Goal: Contribute content: Add original content to the website for others to see

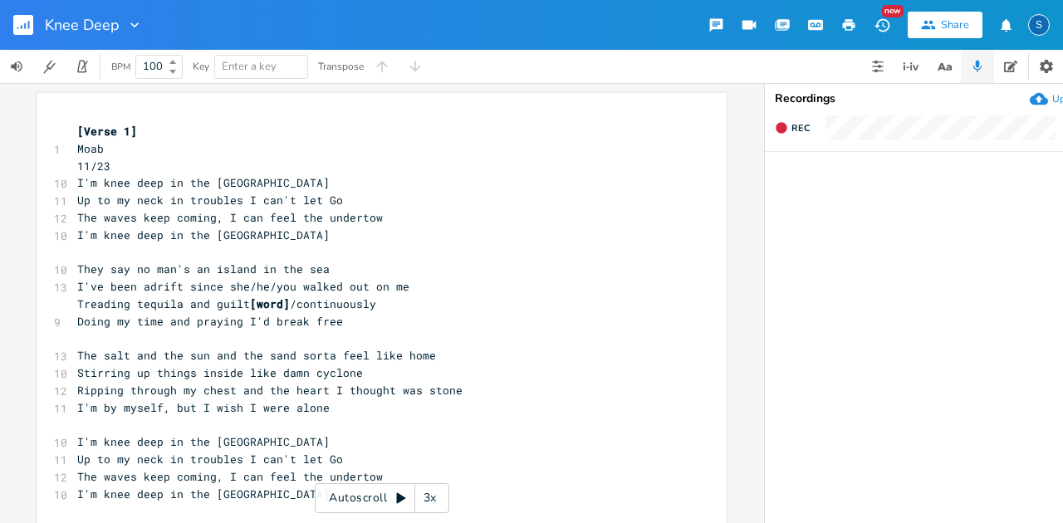
click at [22, 21] on rect "button" at bounding box center [23, 25] width 20 height 20
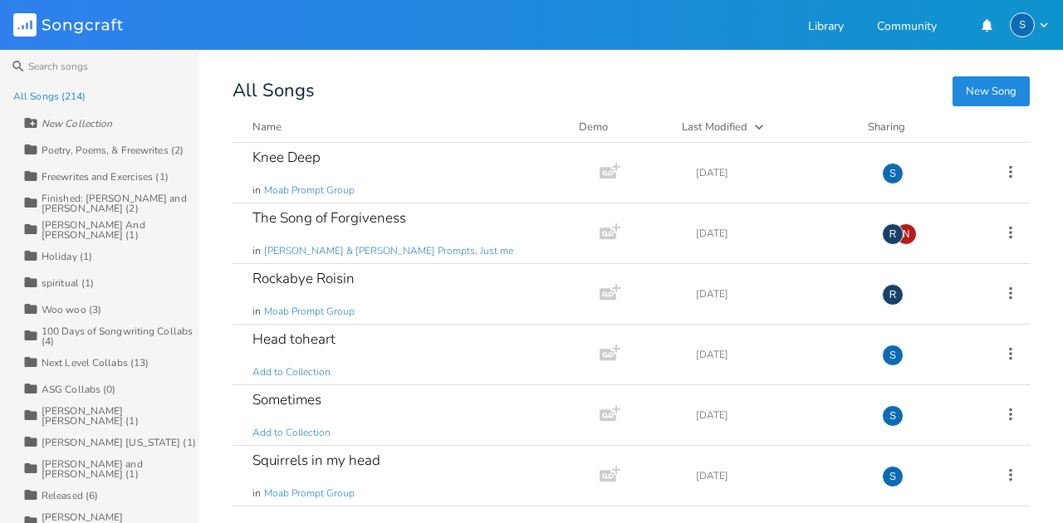
click at [1006, 91] on button "New Song" at bounding box center [991, 91] width 77 height 30
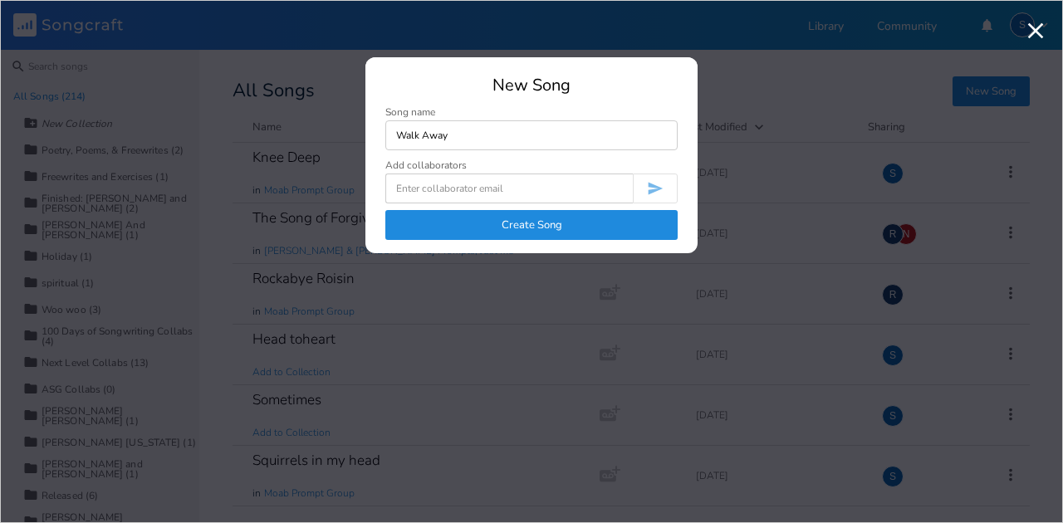
type input "Walk Away"
click at [529, 233] on button "Create Song" at bounding box center [531, 225] width 292 height 30
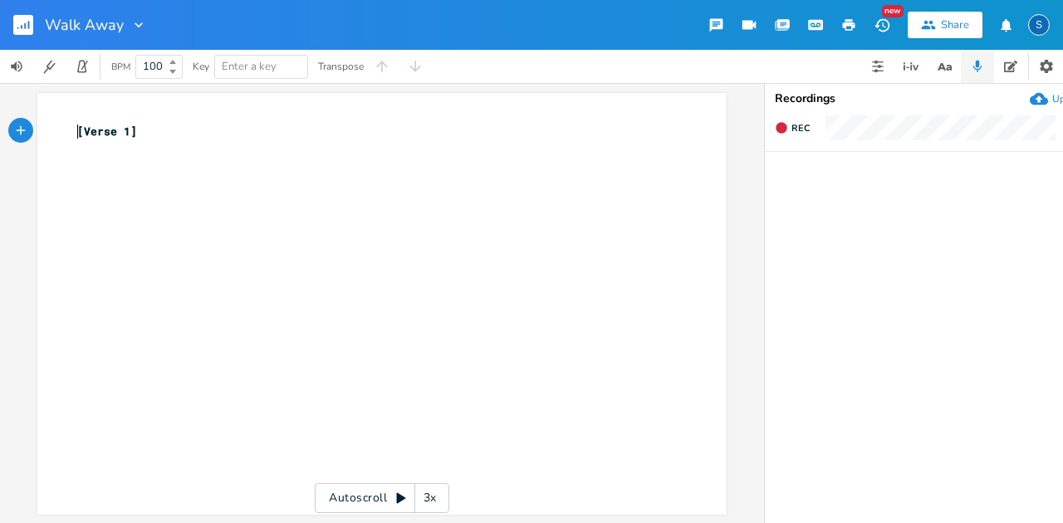
click at [77, 132] on span "[Verse 1]" at bounding box center [107, 131] width 60 height 15
type textarea "Moab"
type textarea "Prompt Wa"
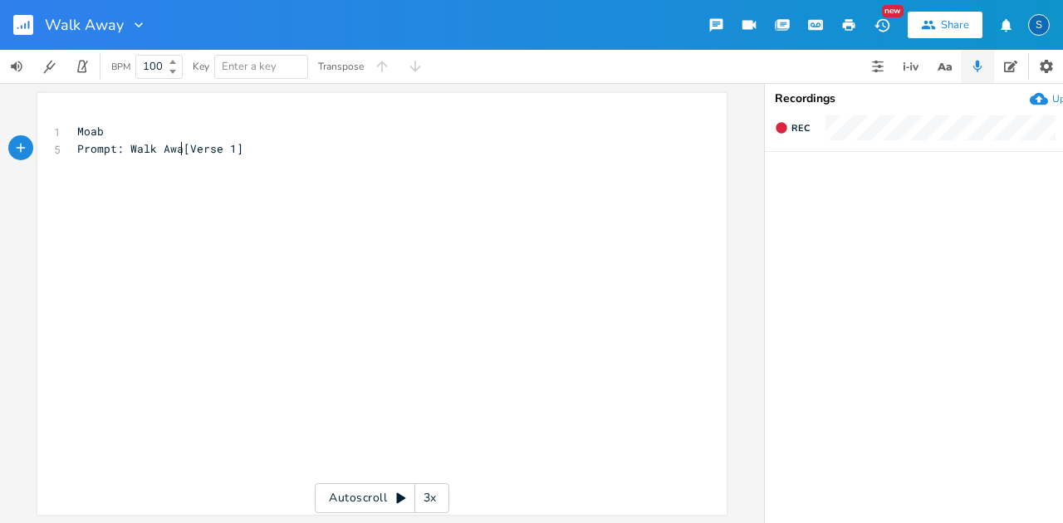
type textarea ": Walk Away"
type textarea "[DATE]"
type textarea "[Verse 1]"
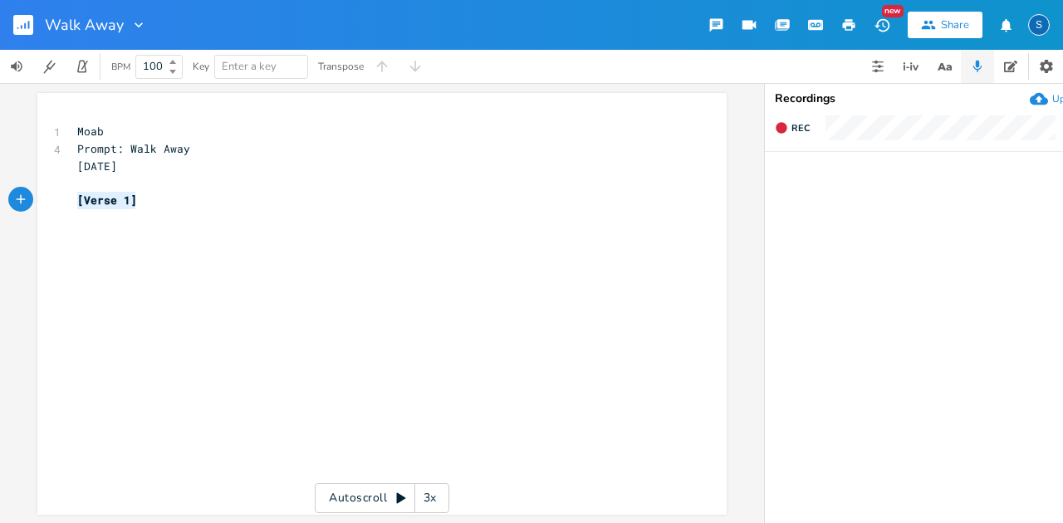
drag, startPoint x: 136, startPoint y: 200, endPoint x: 33, endPoint y: 197, distance: 103.1
click at [37, 197] on div "[Verse 1] x 1 Moab 4 Prompt: Walk Away [DATE] ​ [Verse 1] ​" at bounding box center [381, 304] width 689 height 422
type textarea "All the signs I ws"
type textarea "see"
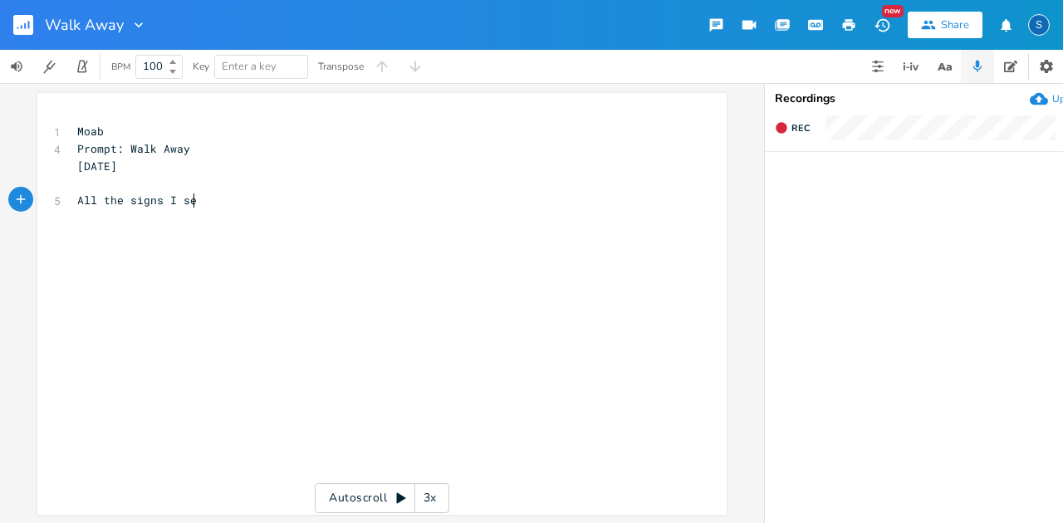
scroll to position [0, 17]
type textarea ", say leave"
type textarea "Leave and walk away"
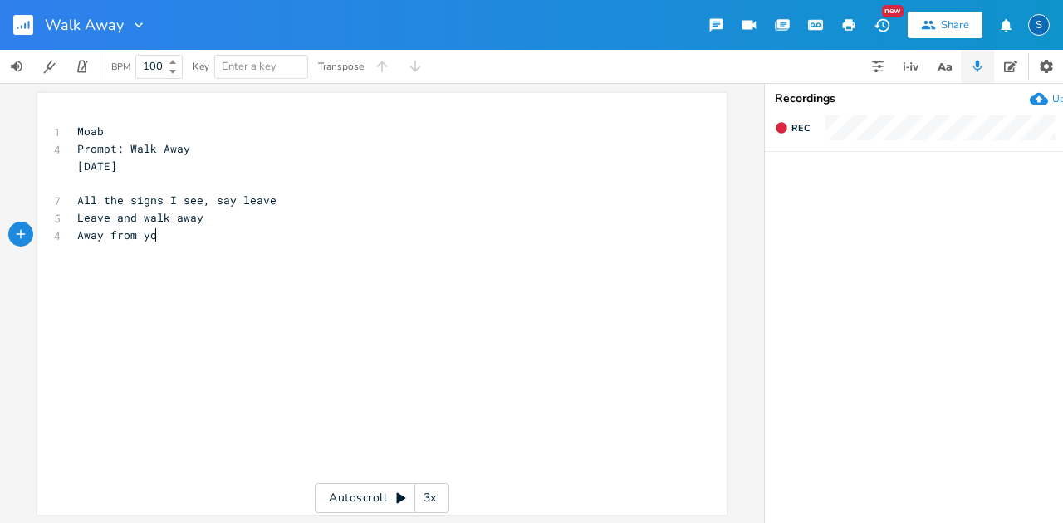
type textarea "Away from you"
type textarea "and a love I knew"
type textarea "To something new"
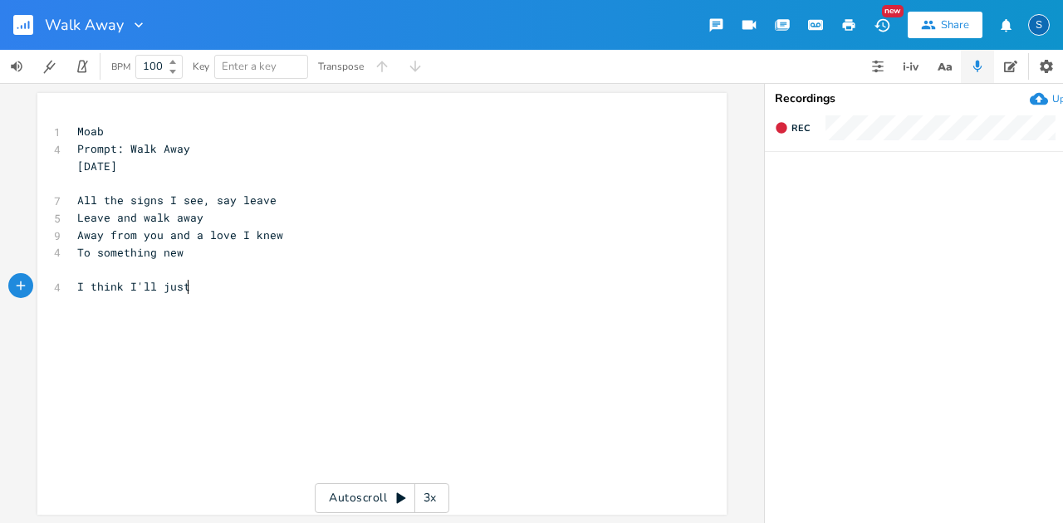
scroll to position [0, 72]
type textarea "I think I'll just stand ahw"
type textarea "while"
type textarea "While I close my eyes"
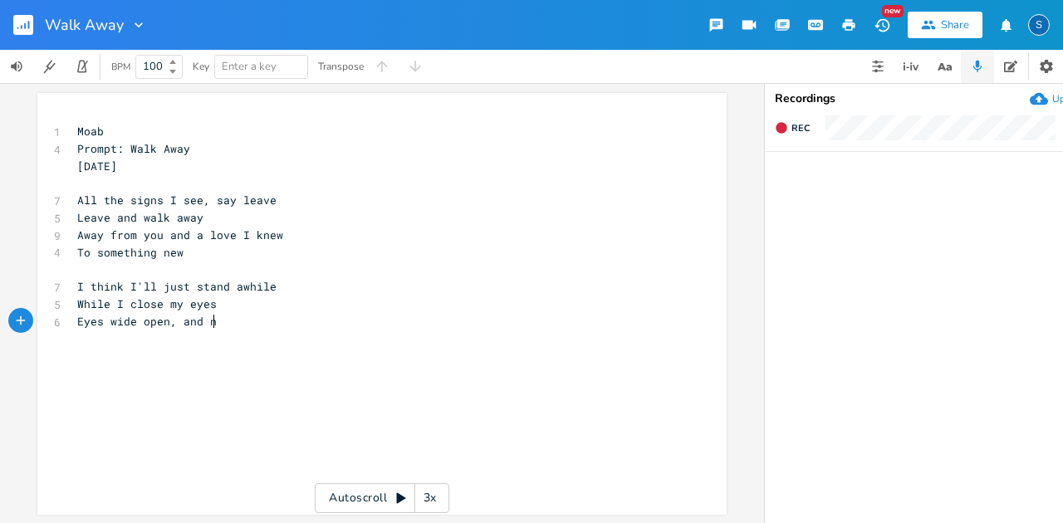
scroll to position [0, 125]
type textarea "Eyes wide open, and no"
type textarea "knowing"
type textarea "Knowing ever"
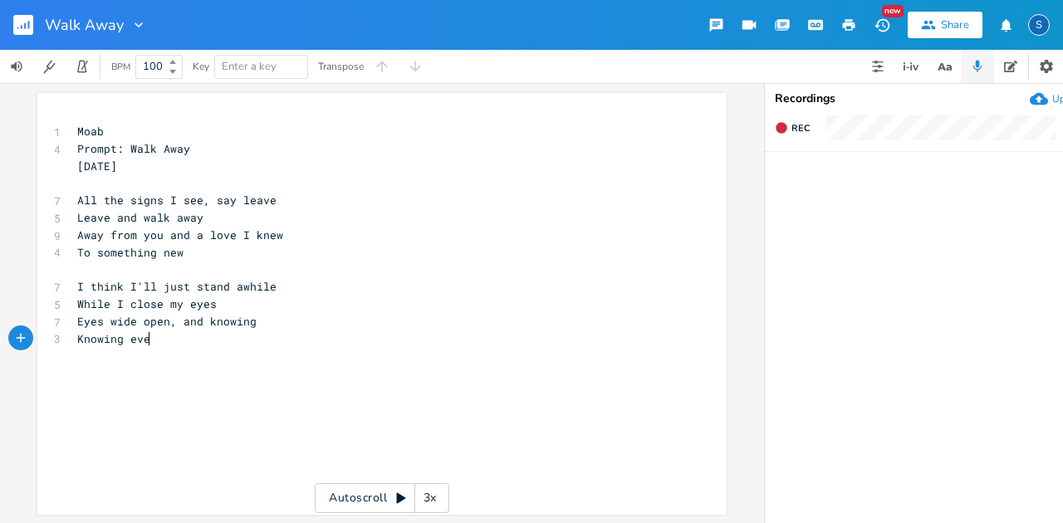
scroll to position [0, 71]
type textarea "and"
drag, startPoint x: 176, startPoint y: 322, endPoint x: 204, endPoint y: 324, distance: 28.3
click at [204, 324] on span "Eyes wide open, and knowing" at bounding box center [166, 321] width 179 height 15
click at [278, 321] on pre "Eyes wide open, and knowing" at bounding box center [374, 321] width 600 height 17
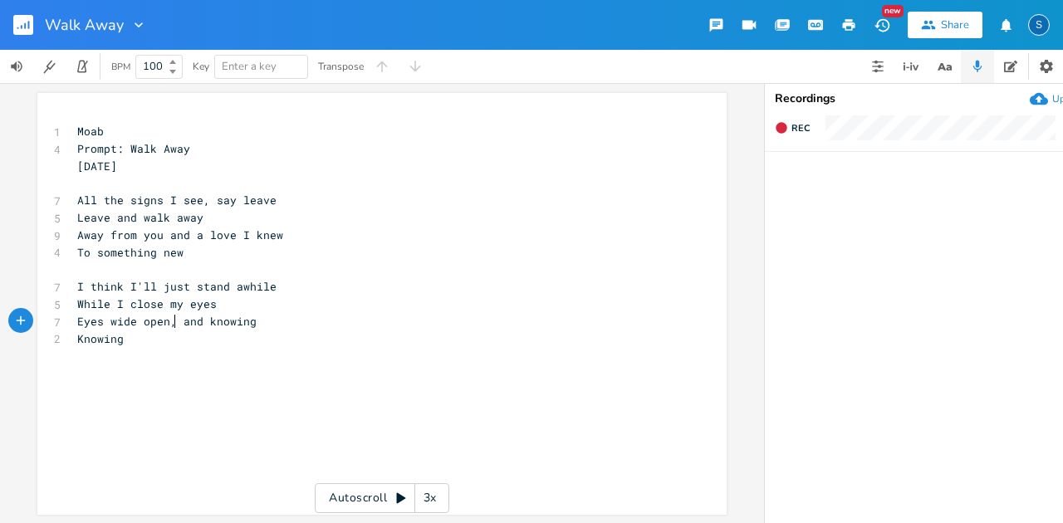
click at [168, 322] on span "Eyes wide open, and knowing" at bounding box center [166, 321] width 179 height 15
click at [251, 322] on pre "Eyes wide open and knowing" at bounding box center [374, 321] width 600 height 17
type textarea "the truth"
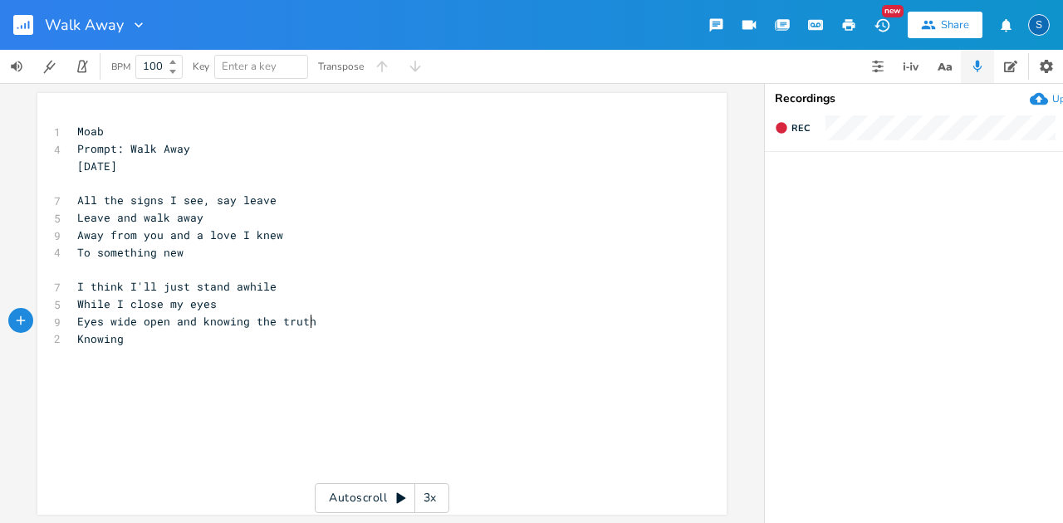
type textarea "Knowing"
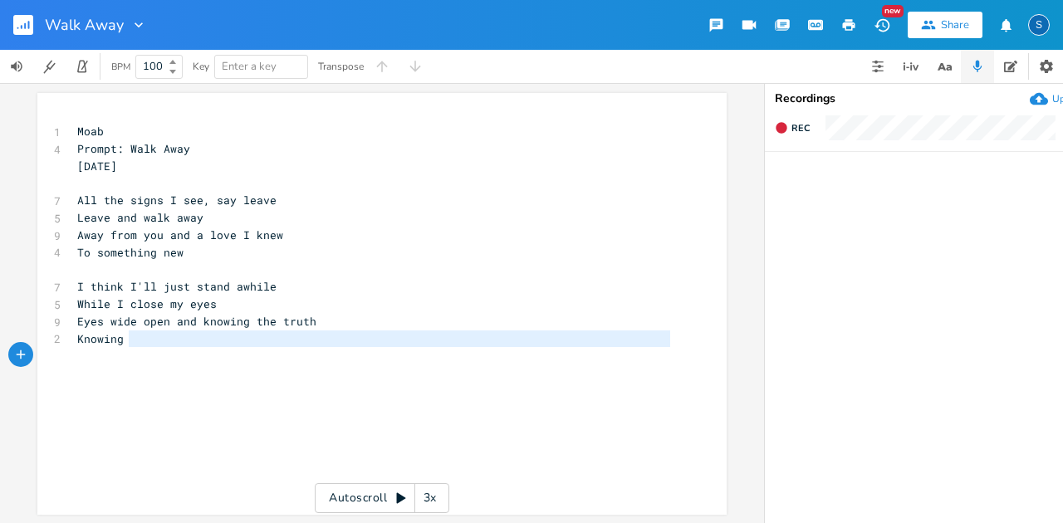
drag, startPoint x: 124, startPoint y: 337, endPoint x: 35, endPoint y: 347, distance: 89.4
click at [37, 349] on div "x 1 Moab 4 Prompt: Walk Away [DATE] ​ 7 All the signs I see, say leave 5 Leave …" at bounding box center [381, 304] width 689 height 422
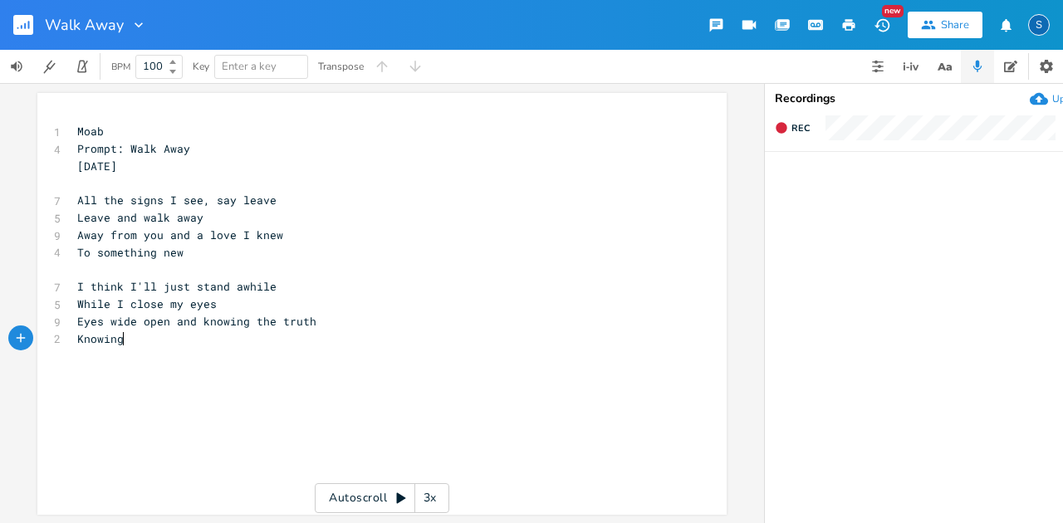
click at [118, 342] on span "Knowing" at bounding box center [100, 338] width 47 height 15
type textarea "Knowing"
drag, startPoint x: 118, startPoint y: 345, endPoint x: 32, endPoint y: 342, distance: 85.6
click at [37, 342] on div "Knowing x 1 Moab 4 Prompt: Walk Away [DATE] ​ 7 All the signs I see, say leave …" at bounding box center [381, 304] width 689 height 422
click at [333, 359] on pre "​" at bounding box center [374, 355] width 600 height 17
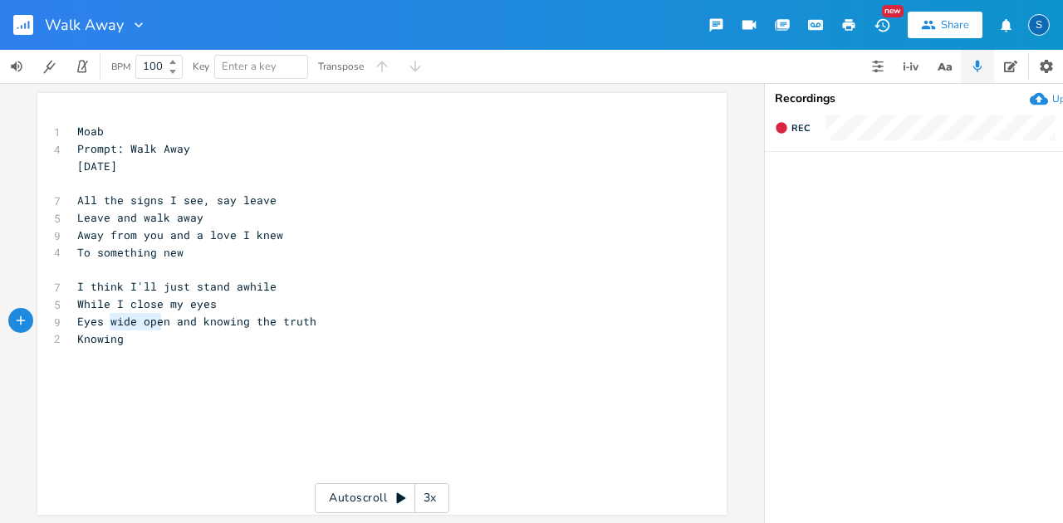
type textarea "wide open"
drag, startPoint x: 106, startPoint y: 324, endPoint x: 161, endPoint y: 323, distance: 54.8
click at [161, 323] on span "Eyes wide open and knowing the truth" at bounding box center [196, 321] width 239 height 15
click at [105, 321] on span "Eyes wide open and knowing the truth" at bounding box center [196, 321] width 239 height 15
drag, startPoint x: 105, startPoint y: 321, endPoint x: 268, endPoint y: 324, distance: 163.7
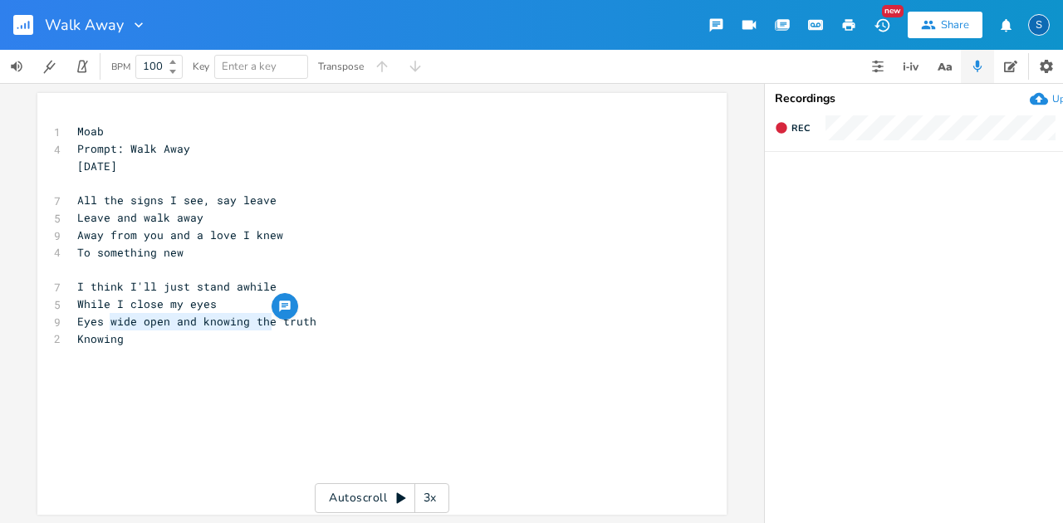
click at [268, 324] on span "Eyes wide open and knowing the truth" at bounding box center [196, 321] width 239 height 15
type textarea "too honest to miss the"
click at [74, 321] on pre "Eyes too honest to miss the truth" at bounding box center [374, 321] width 600 height 17
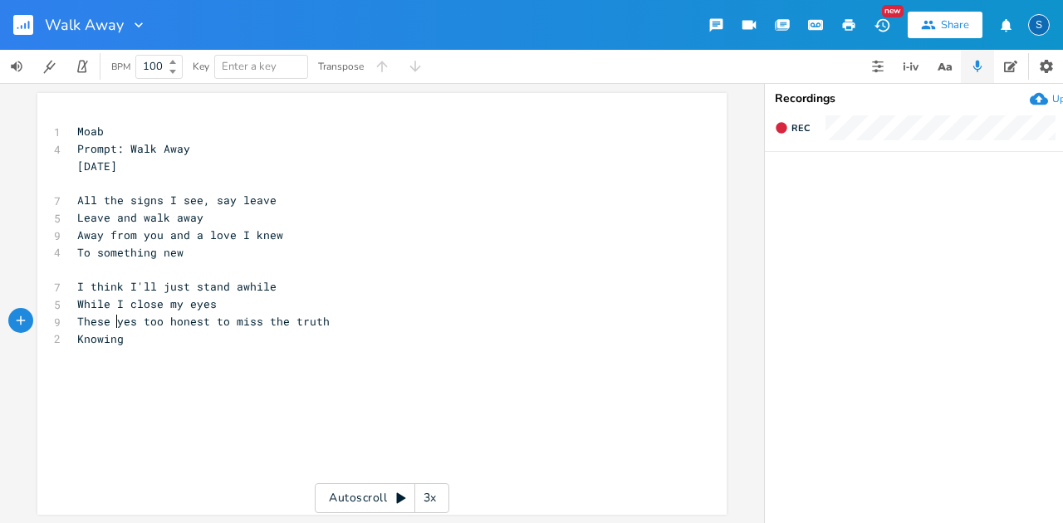
scroll to position [0, 34]
type textarea "These e"
drag, startPoint x: 168, startPoint y: 321, endPoint x: 208, endPoint y: 322, distance: 39.9
click at [208, 322] on span "These eyes too honest to miss the truth" at bounding box center [206, 321] width 259 height 15
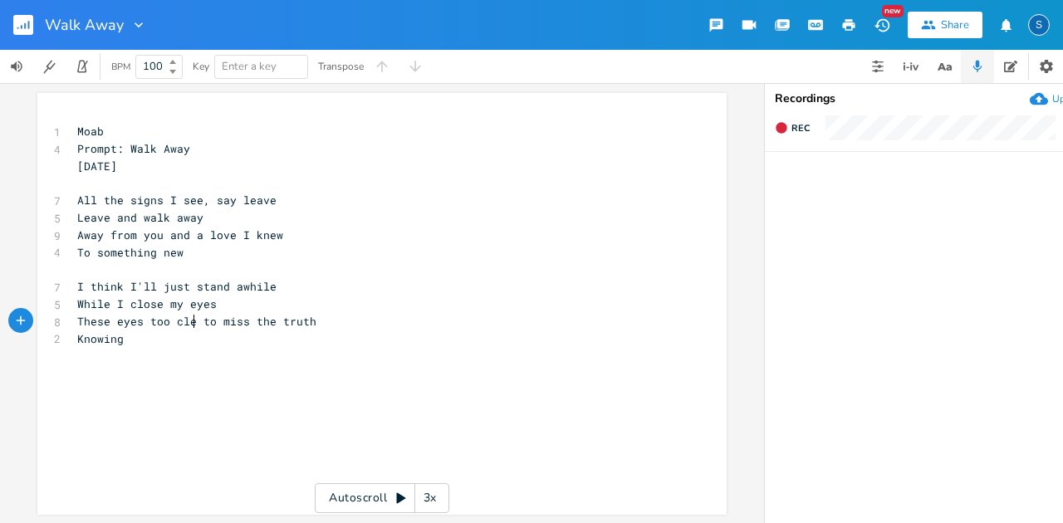
type textarea "clear"
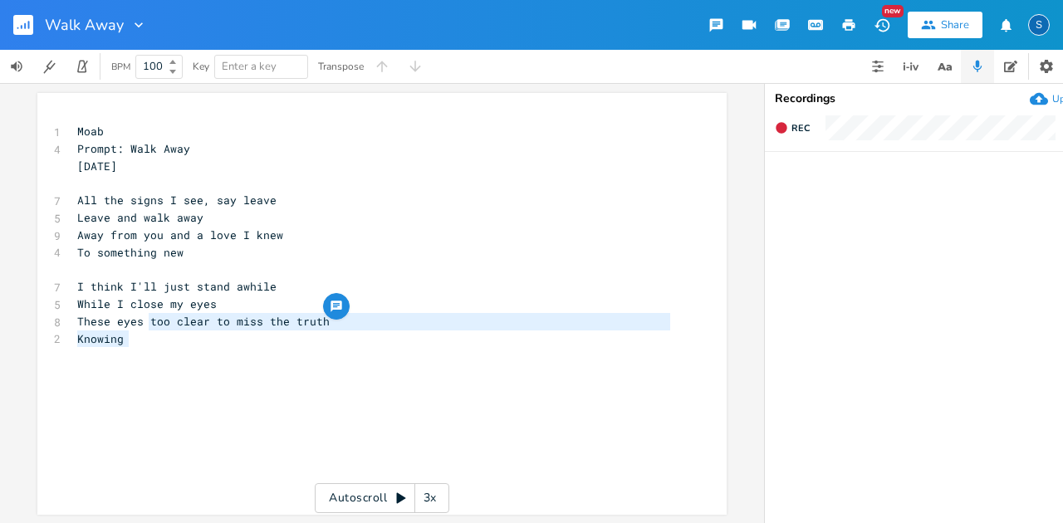
drag, startPoint x: 143, startPoint y: 321, endPoint x: 352, endPoint y: 343, distance: 210.4
click at [352, 343] on div "1 Moab 4 Prompt: Walk Away [DATE] ​ 7 All the signs I see, say leave 5 Leave an…" at bounding box center [374, 244] width 600 height 242
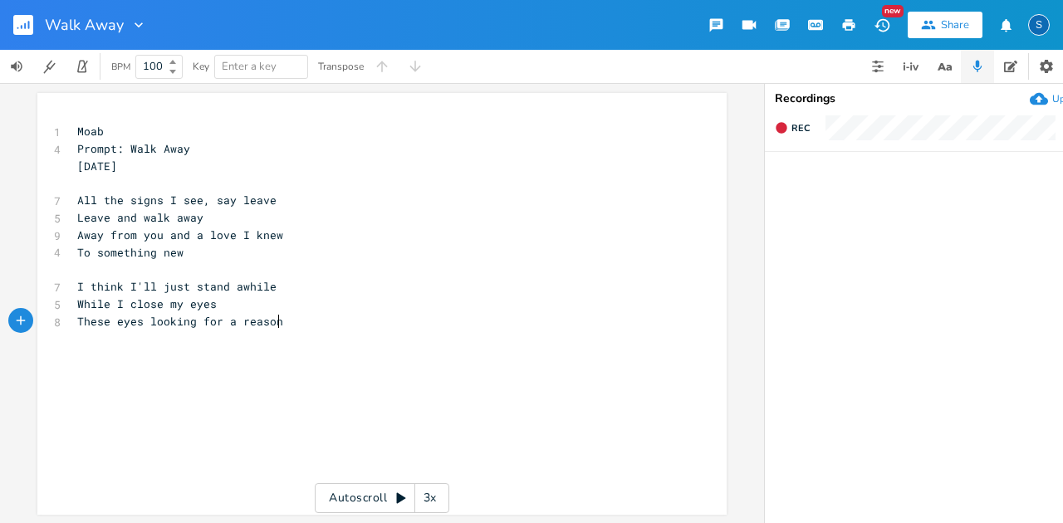
type textarea "looking for a reason"
click at [91, 339] on pre "​" at bounding box center [374, 339] width 600 height 17
type textarea "A reason to stay"
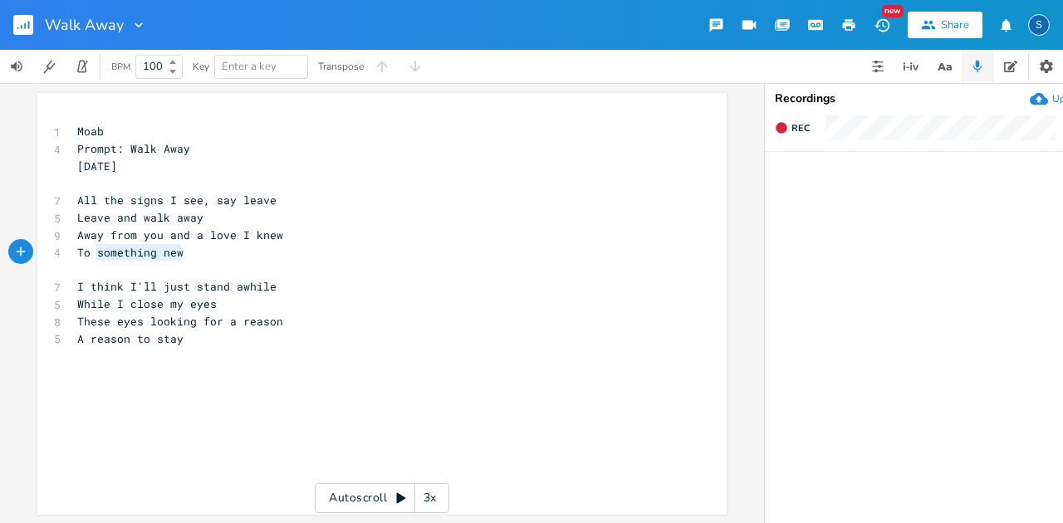
click at [193, 248] on div "something new x 1 Moab 4 Prompt: Walk Away [DATE] ​ 7 All the signs I see, say …" at bounding box center [381, 304] width 689 height 422
type textarea "a life more true"
drag, startPoint x: 105, startPoint y: 253, endPoint x: 234, endPoint y: 254, distance: 129.6
click at [232, 257] on pre "To a life more true" at bounding box center [374, 252] width 600 height 17
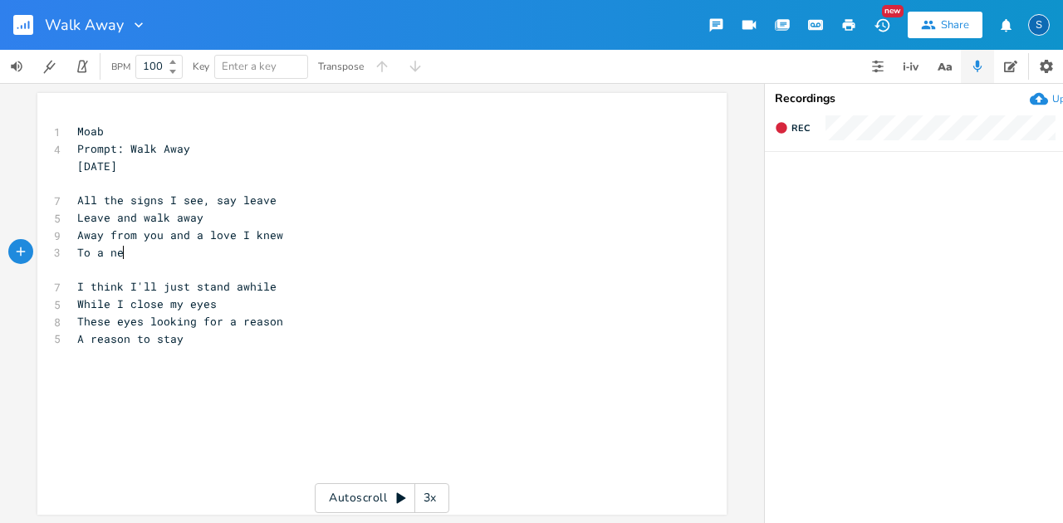
scroll to position [0, 22]
type textarea "new life"
type textarea "life"
drag, startPoint x: 130, startPoint y: 251, endPoint x: 157, endPoint y: 252, distance: 27.4
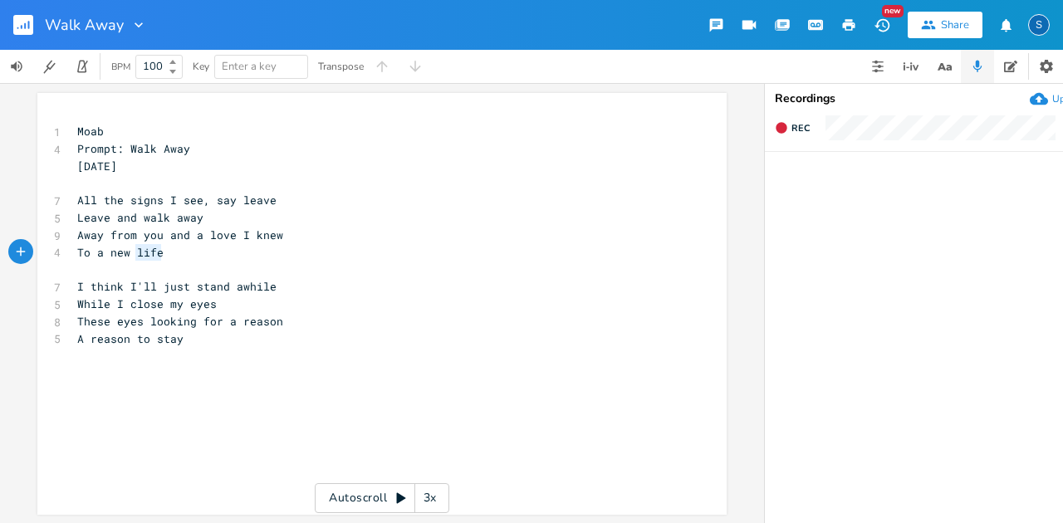
click at [157, 252] on span "To a new life" at bounding box center [120, 252] width 86 height 15
click at [334, 243] on pre "Away from you and a love I knew" at bounding box center [374, 235] width 600 height 17
drag, startPoint x: 71, startPoint y: 254, endPoint x: 154, endPoint y: 253, distance: 82.3
click at [154, 253] on pre "To a new life" at bounding box center [374, 252] width 600 height 17
type textarea "To a new life"
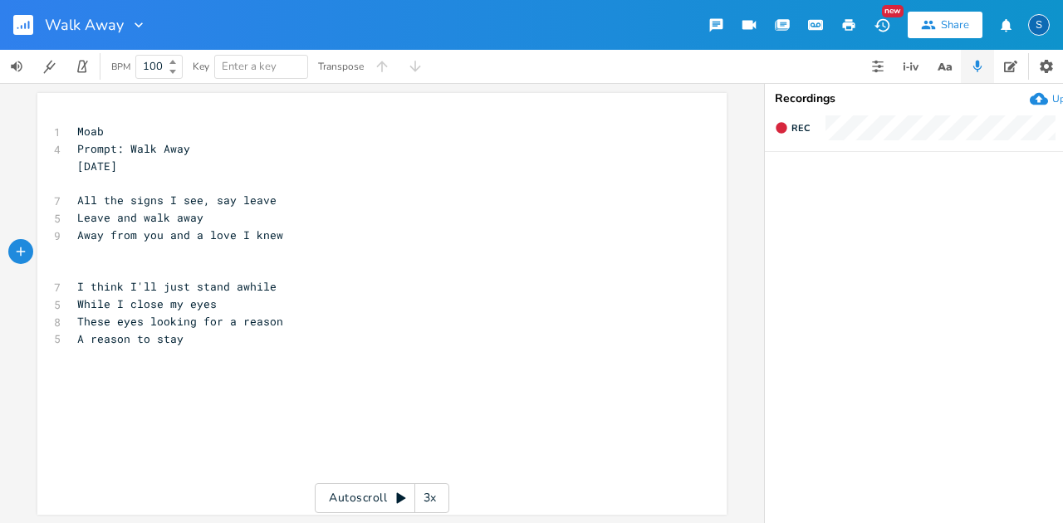
type textarea "t"
type textarea "To a new"
drag, startPoint x: 210, startPoint y: 238, endPoint x: 228, endPoint y: 238, distance: 17.4
click at [228, 238] on span "Away from you and a love I knew" at bounding box center [180, 235] width 206 height 15
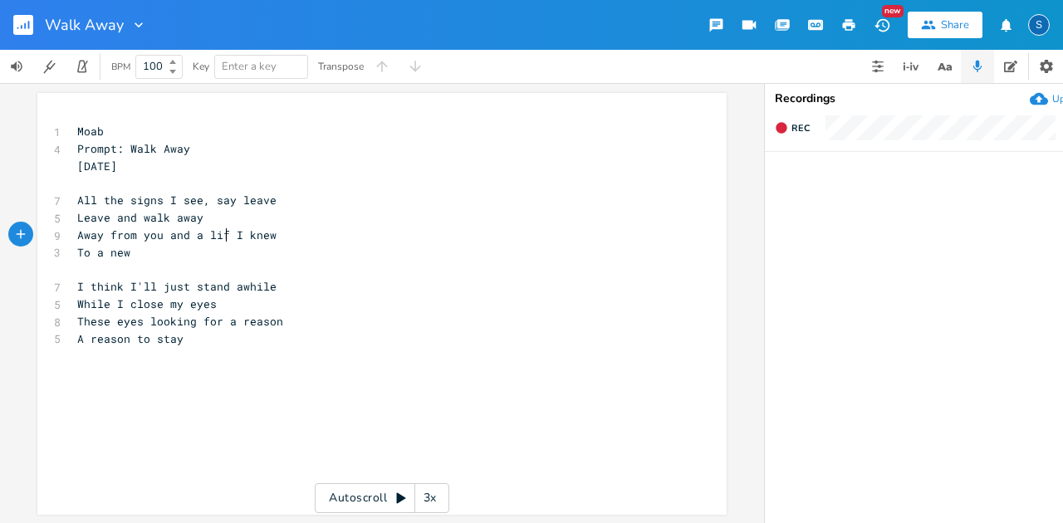
type textarea "ife"
type textarea "To a new"
drag, startPoint x: 73, startPoint y: 253, endPoint x: 135, endPoint y: 253, distance: 61.5
click at [135, 253] on pre "To a new" at bounding box center [374, 252] width 600 height 17
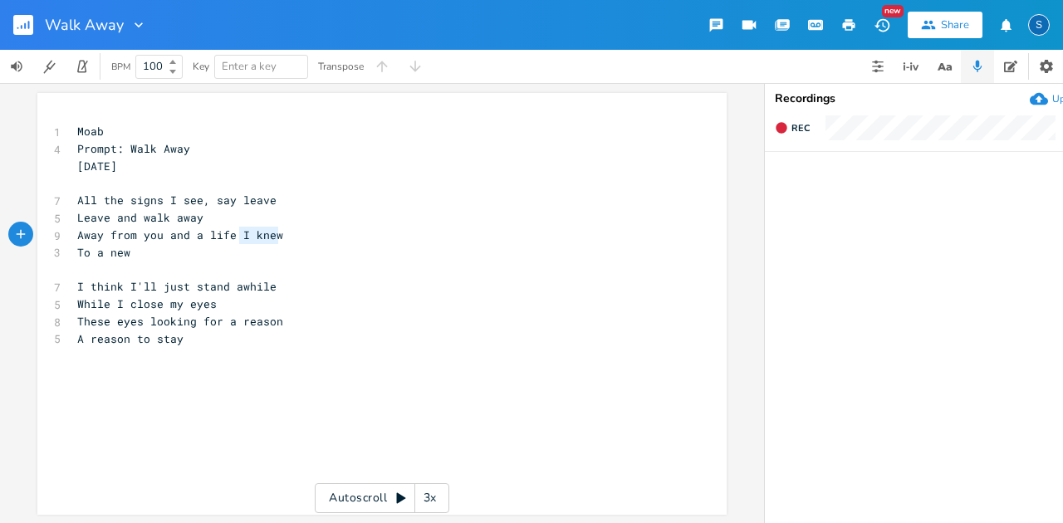
drag, startPoint x: 233, startPoint y: 236, endPoint x: 289, endPoint y: 241, distance: 56.7
click at [289, 241] on pre "Away from you and a life I knew" at bounding box center [374, 235] width 600 height 17
type textarea "of"
type textarea "so lb"
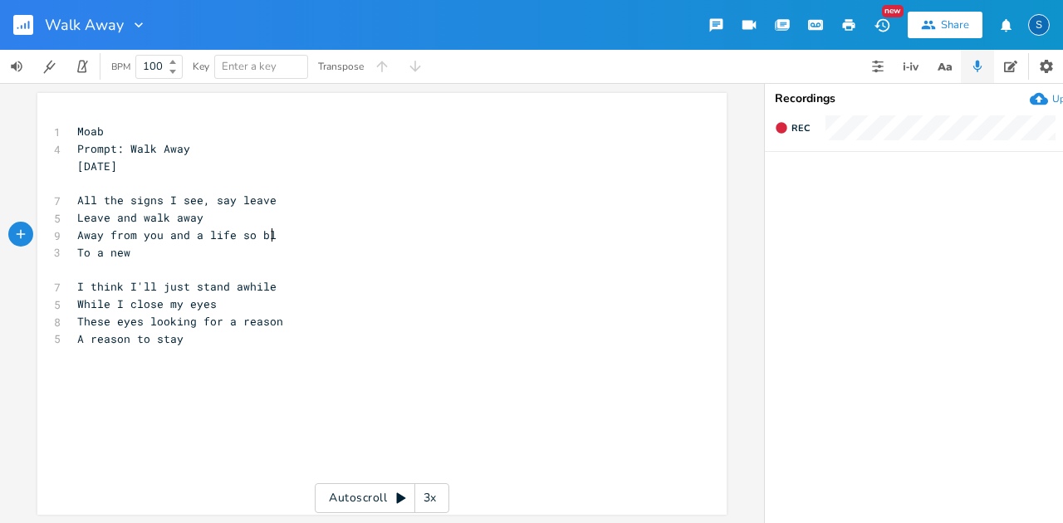
type textarea "blue"
drag, startPoint x: 90, startPoint y: 253, endPoint x: 135, endPoint y: 253, distance: 44.9
click at [135, 253] on pre "To a new" at bounding box center [374, 252] width 600 height 17
type textarea "bluer skies and so"
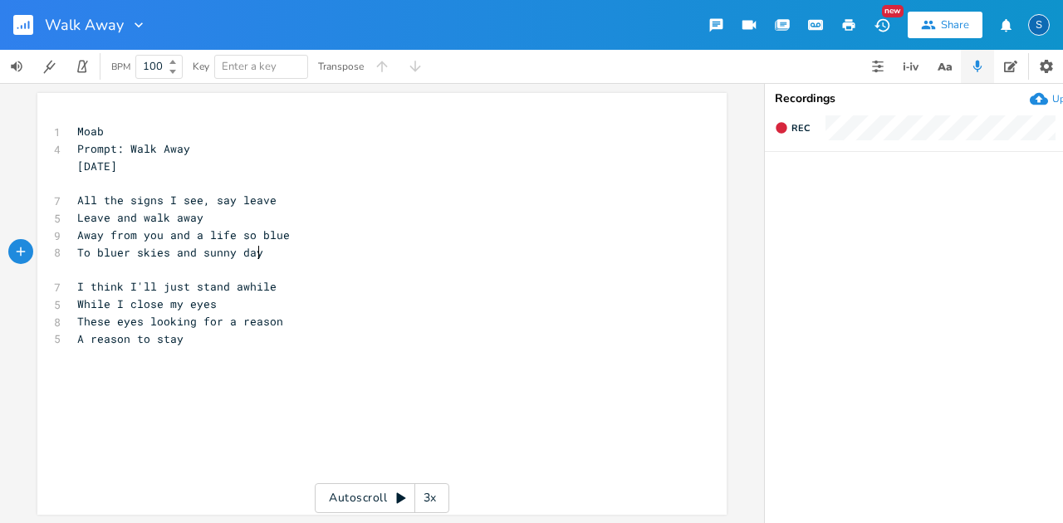
type textarea "unny days"
click at [77, 321] on span "These eyes looking for a reason" at bounding box center [180, 321] width 206 height 15
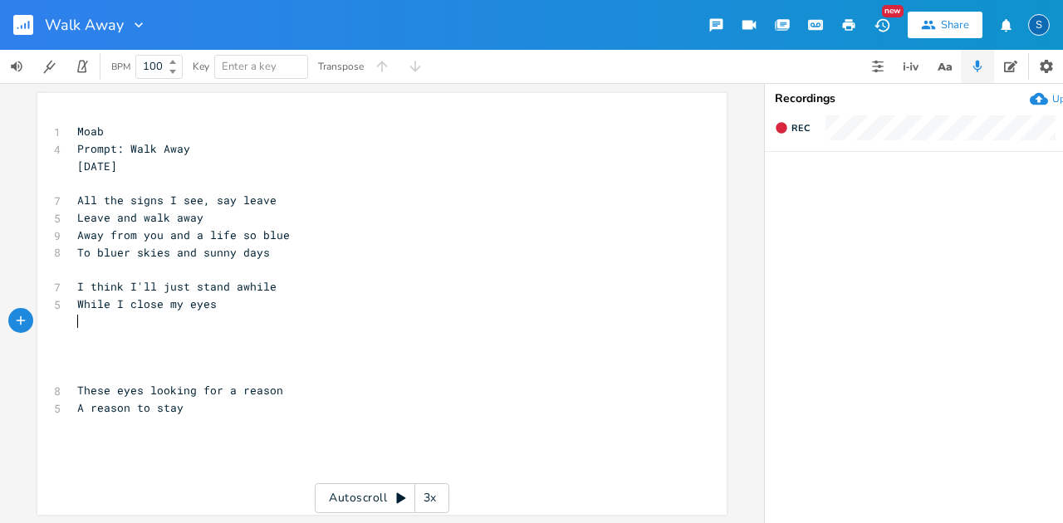
click at [74, 317] on pre "​" at bounding box center [374, 321] width 600 height 17
type textarea "Eyes"
click at [179, 305] on span "While I close my eyes" at bounding box center [147, 304] width 140 height 15
type textarea "weary"
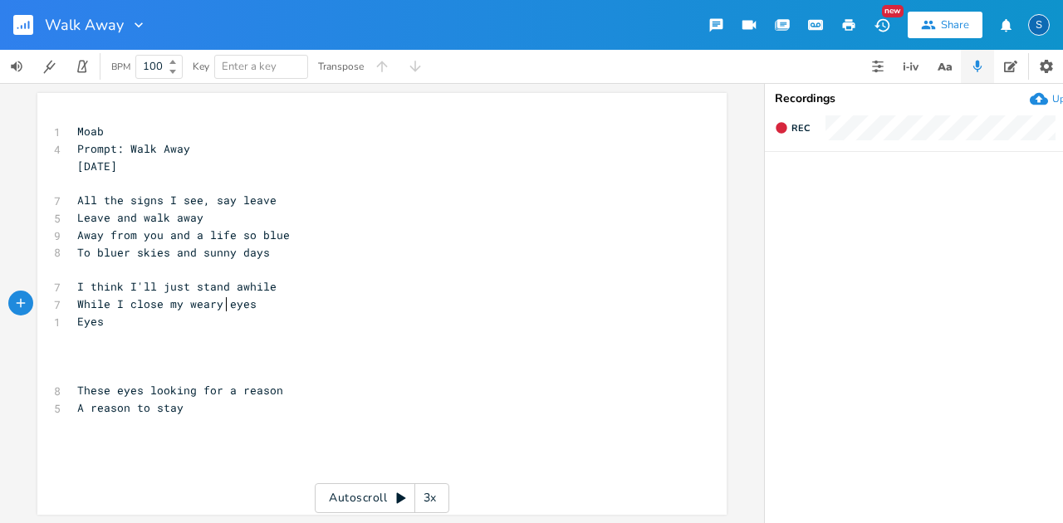
scroll to position [0, 35]
click at [105, 322] on pre "Eyes" at bounding box center [374, 321] width 600 height 17
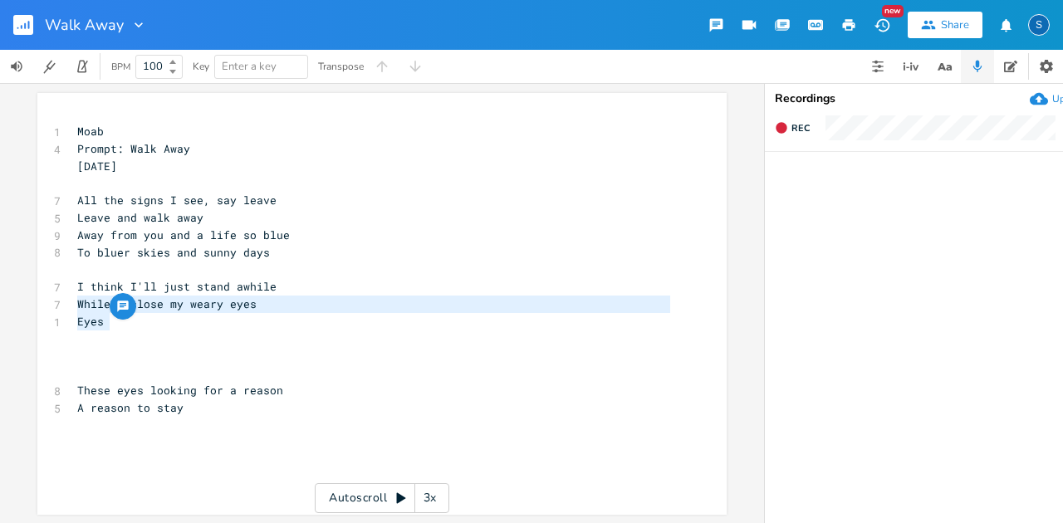
drag, startPoint x: 72, startPoint y: 305, endPoint x: 110, endPoint y: 323, distance: 41.6
click at [110, 323] on div "1 Moab 4 Prompt: Walk Away [DATE] ​ 7 All the signs I see, say leave 5 Leave an…" at bounding box center [374, 287] width 600 height 328
type textarea "While I close my weary eyes Eyes"
click at [77, 302] on span "While I close my weary eyes" at bounding box center [166, 304] width 179 height 15
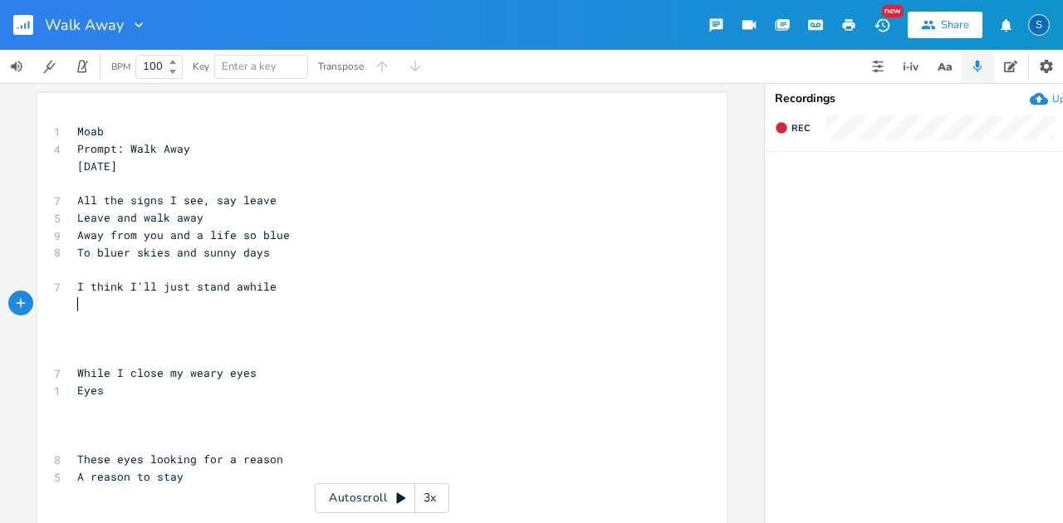
click at [74, 301] on pre "​" at bounding box center [374, 304] width 600 height 17
type textarea "And take"
type textarea "While I try to breathe"
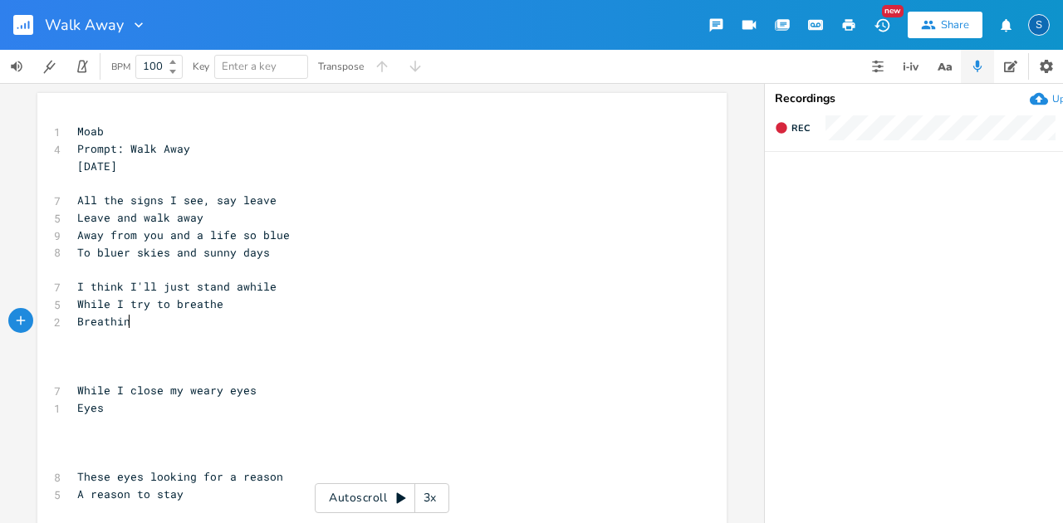
scroll to position [0, 51]
type textarea "Breathing"
click at [83, 340] on pre "​" at bounding box center [374, 339] width 600 height 17
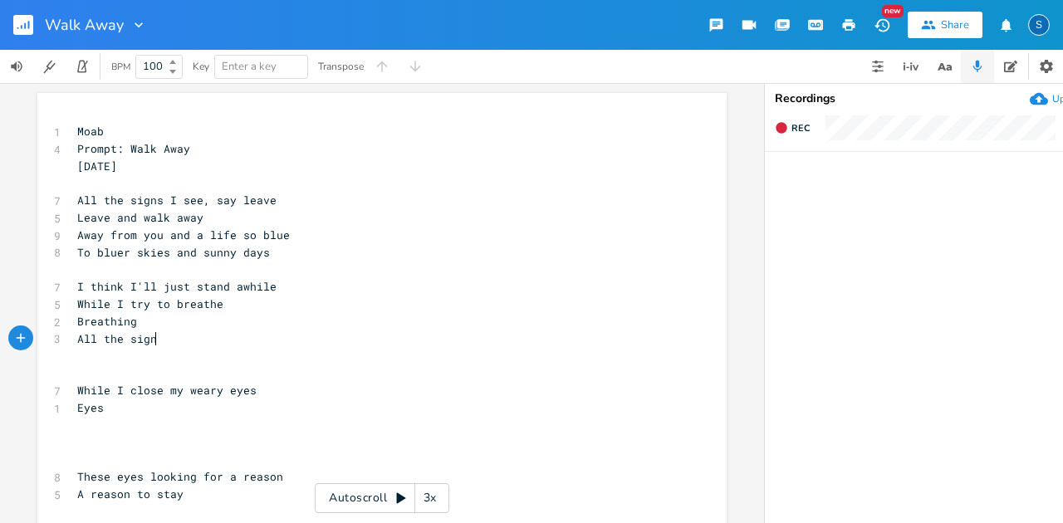
type textarea "All the signe"
type textarea "s I see, say leave"
click at [143, 321] on pre "Breathing" at bounding box center [374, 321] width 600 height 17
click at [141, 320] on pre "Breathing" at bounding box center [374, 321] width 600 height 17
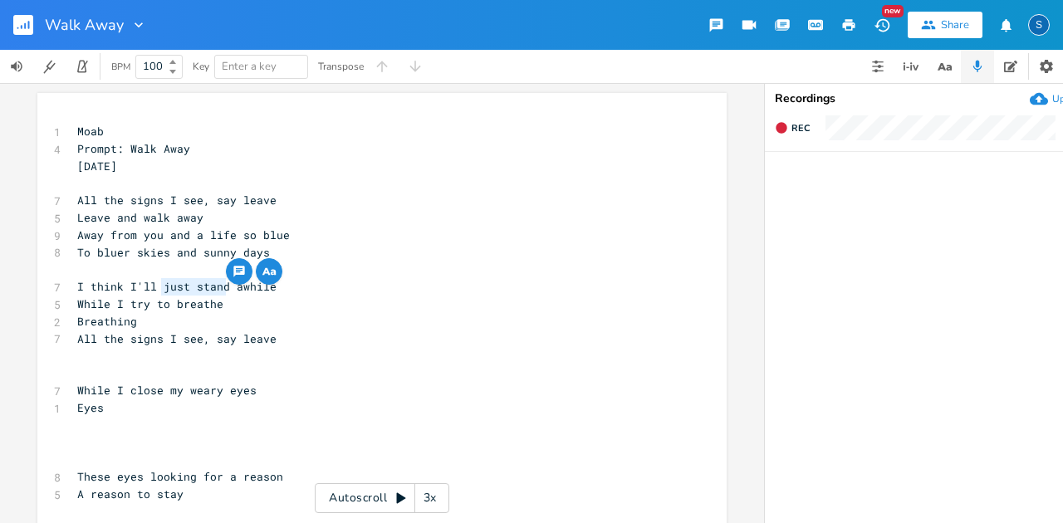
type textarea "just stand"
drag, startPoint x: 155, startPoint y: 290, endPoint x: 227, endPoint y: 290, distance: 71.4
click at [227, 290] on span "I think I'll just stand awhile" at bounding box center [176, 286] width 199 height 15
click at [156, 287] on span "I think I'll just stand awhile" at bounding box center [176, 286] width 199 height 15
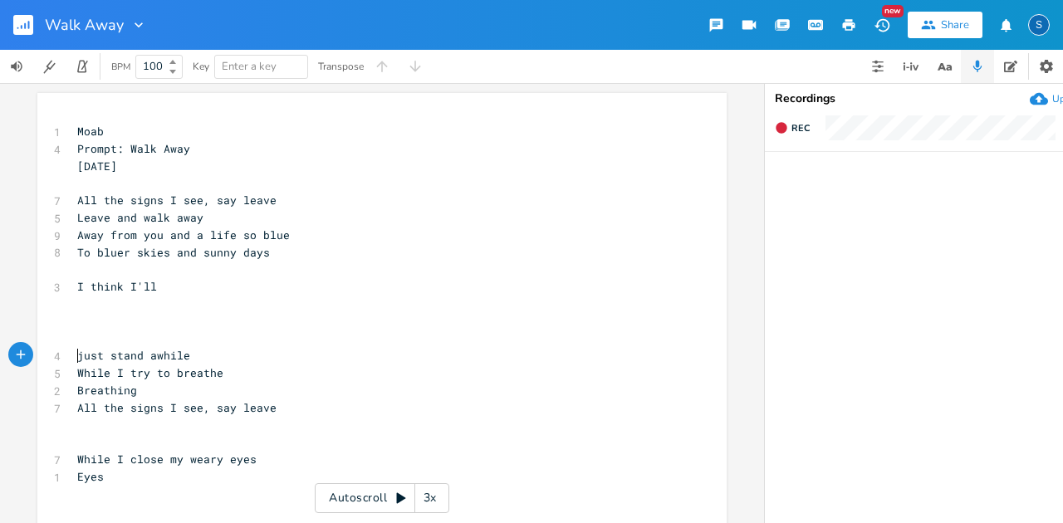
click at [164, 287] on pre "I think I'll" at bounding box center [374, 286] width 600 height 17
type textarea "surely miss your smile"
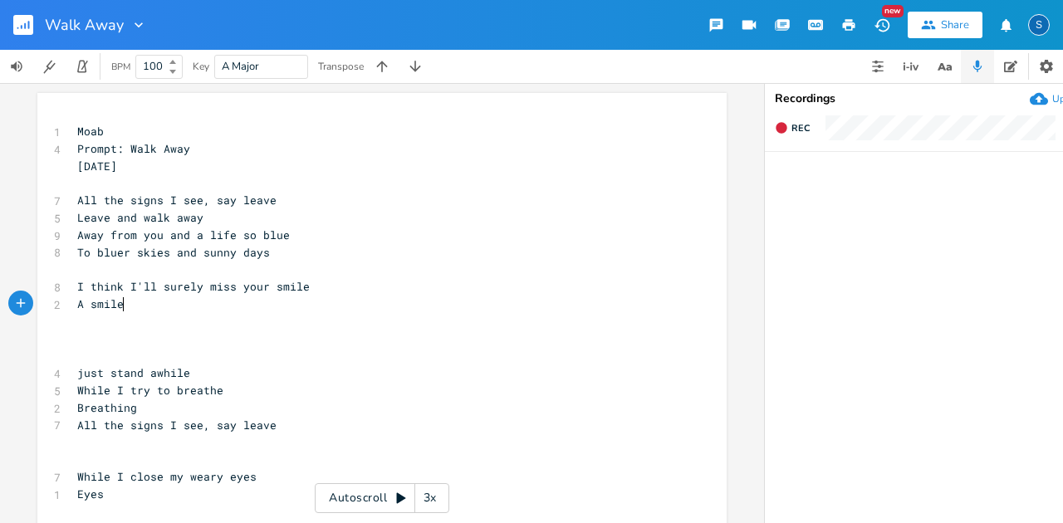
type textarea "A smile"
type textarea "surely"
drag, startPoint x: 198, startPoint y: 293, endPoint x: 150, endPoint y: 286, distance: 48.8
click at [150, 286] on span "I think I'll surely miss your smile" at bounding box center [193, 286] width 233 height 15
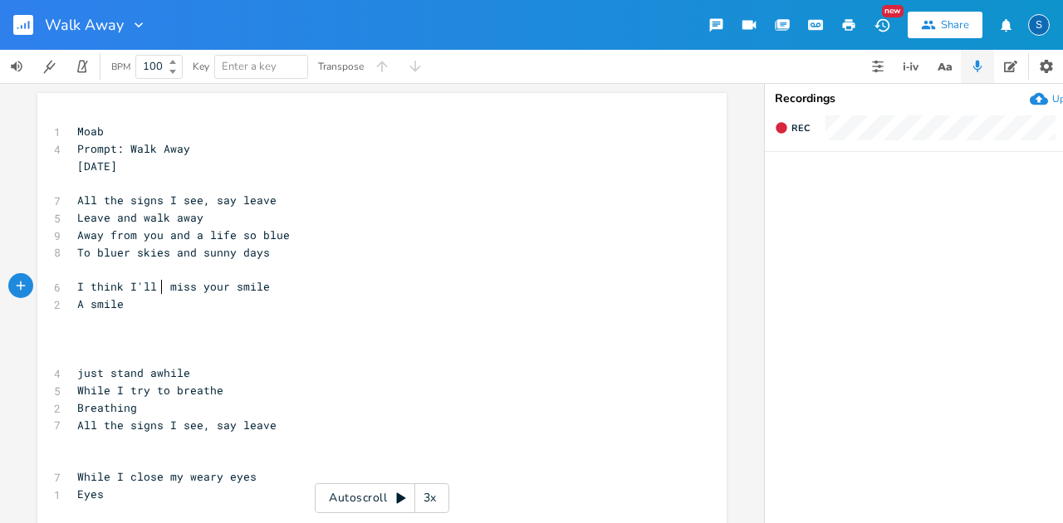
scroll to position [0, 2]
drag, startPoint x: 73, startPoint y: 307, endPoint x: 130, endPoint y: 307, distance: 56.5
click at [130, 307] on pre "A smile" at bounding box center [374, 304] width 600 height 17
type textarea "Smiling back at me"
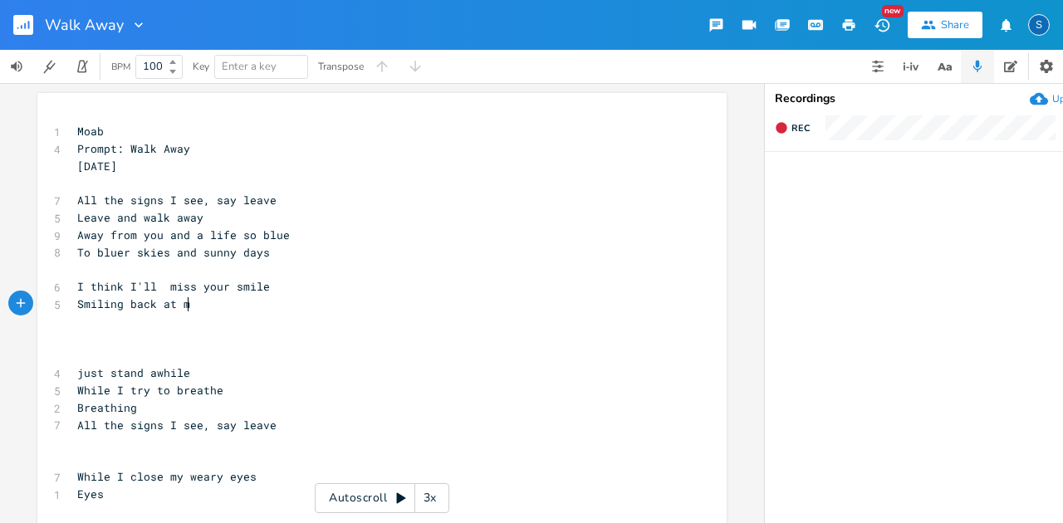
scroll to position [0, 100]
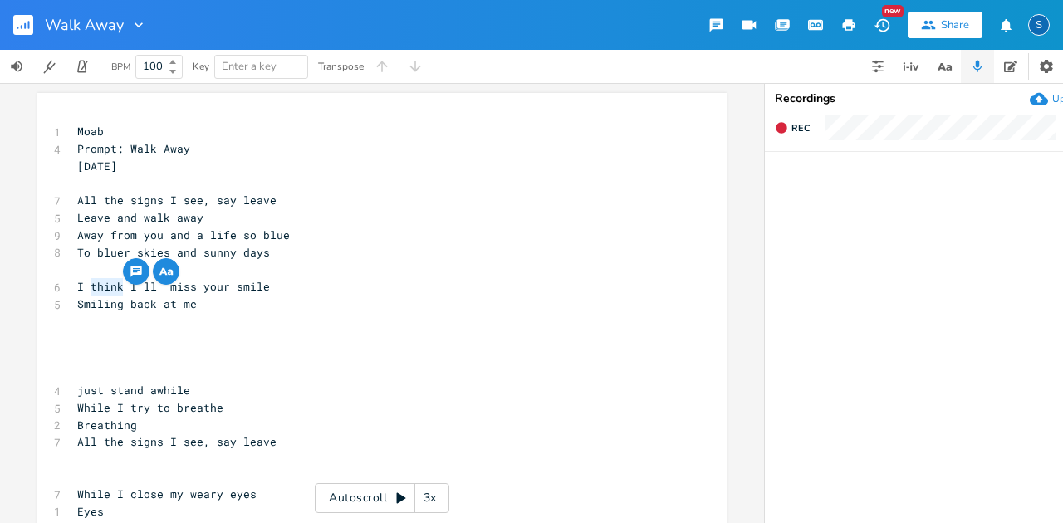
drag, startPoint x: 116, startPoint y: 287, endPoint x: 82, endPoint y: 287, distance: 34.1
click at [82, 287] on span "I think I'll miss your smile" at bounding box center [173, 286] width 193 height 15
type textarea "know"
type textarea "back at me"
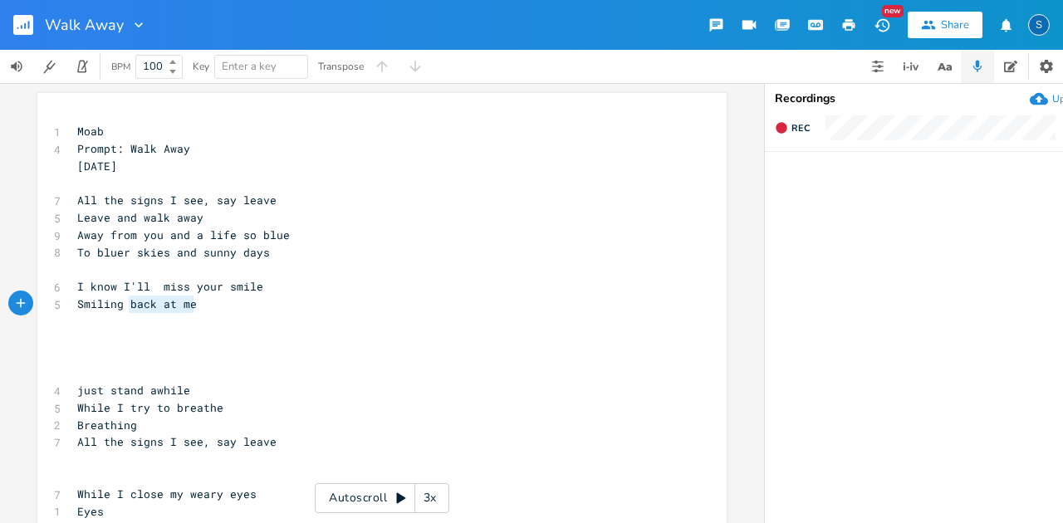
drag, startPoint x: 124, startPoint y: 307, endPoint x: 198, endPoint y: 307, distance: 73.9
click at [198, 307] on pre "Smiling back at me" at bounding box center [374, 304] width 600 height 17
click at [289, 271] on pre "​" at bounding box center [374, 269] width 600 height 17
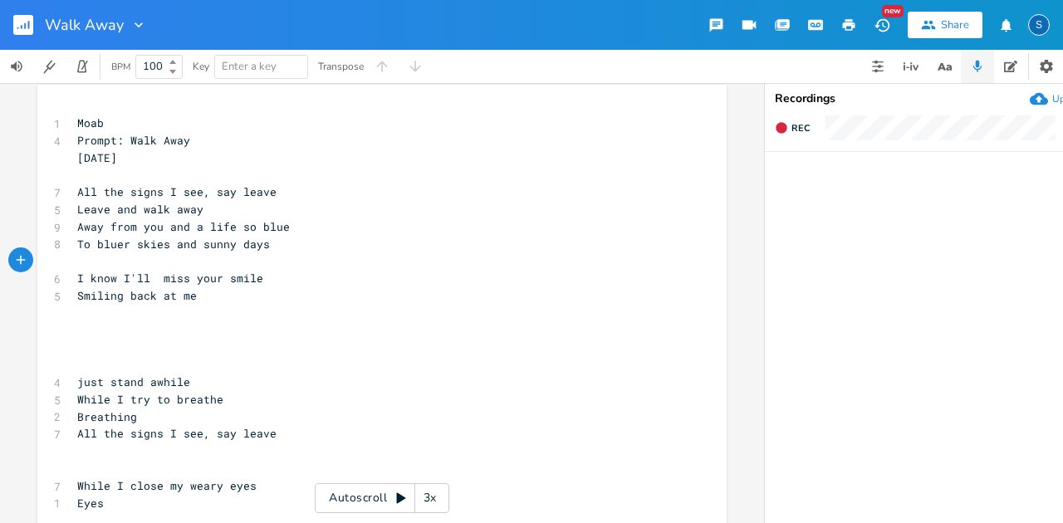
scroll to position [0, 0]
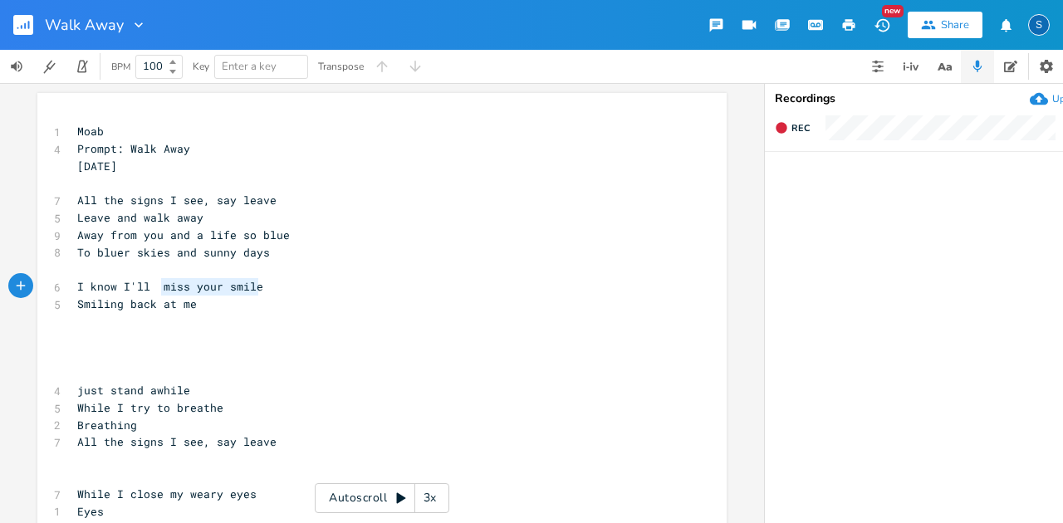
drag, startPoint x: 155, startPoint y: 287, endPoint x: 259, endPoint y: 293, distance: 104.8
click at [259, 293] on pre "I know I'll miss your smile" at bounding box center [374, 286] width 600 height 17
type textarea "be sad awhile"
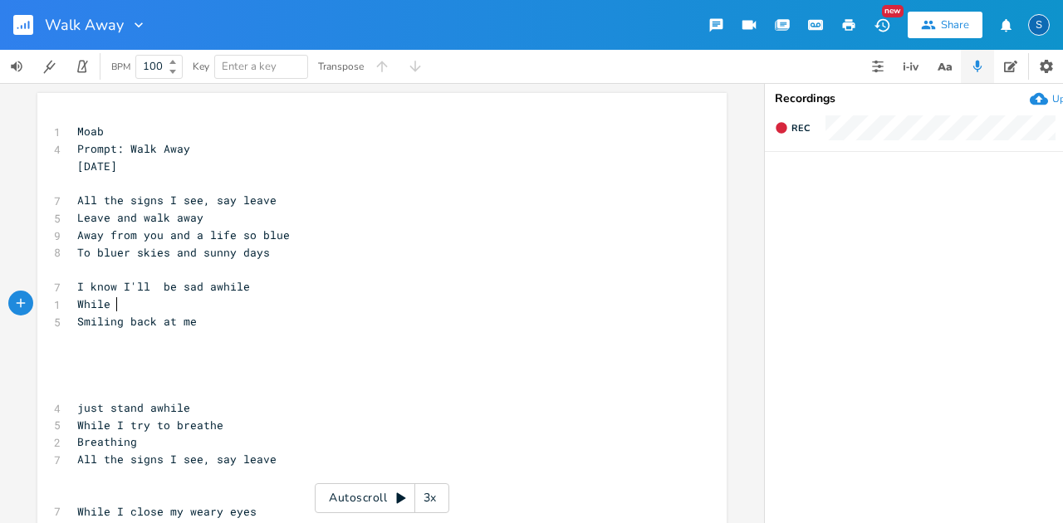
scroll to position [0, 40]
type textarea "While I find some room to breathe"
type textarea "find some room to breathe"
drag, startPoint x: 125, startPoint y: 306, endPoint x: 287, endPoint y: 307, distance: 161.1
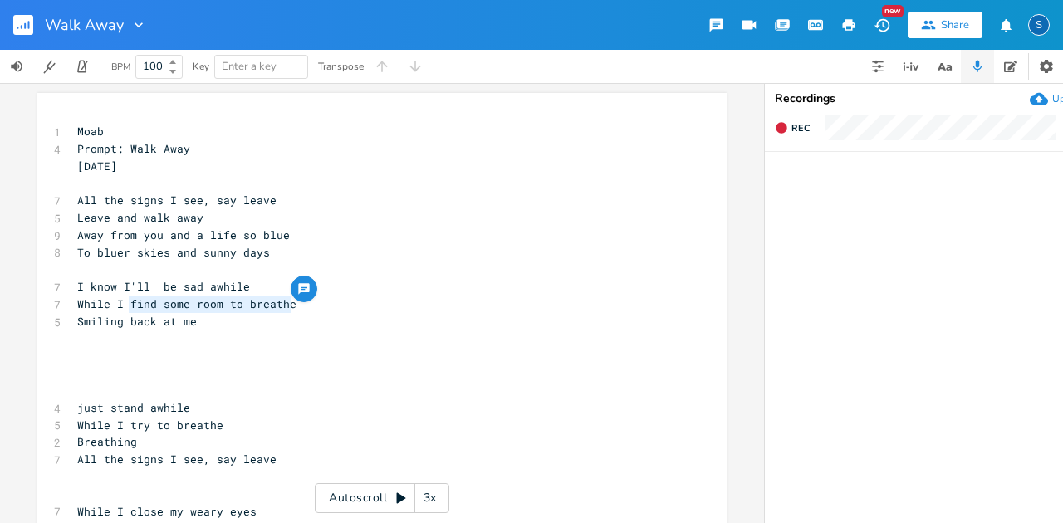
click at [287, 307] on pre "While I find some room to breathe" at bounding box center [374, 304] width 600 height 17
drag, startPoint x: 110, startPoint y: 302, endPoint x: 309, endPoint y: 306, distance: 198.6
click at [309, 306] on pre "While I find some room to breathe" at bounding box center [374, 304] width 600 height 17
type textarea "finding my own feet"
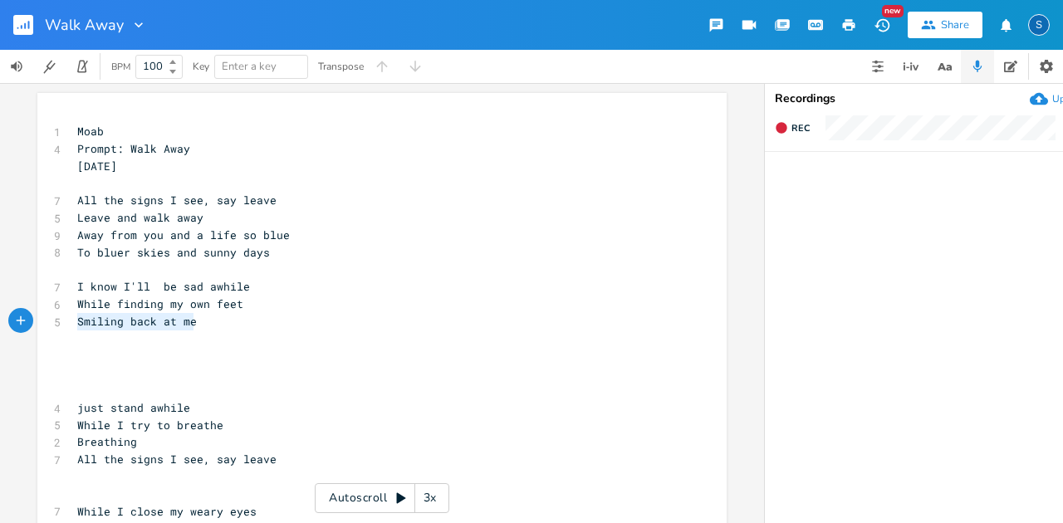
drag, startPoint x: 75, startPoint y: 326, endPoint x: 253, endPoint y: 325, distance: 177.8
click at [253, 325] on pre "Smiling back at me" at bounding box center [374, 321] width 600 height 17
type textarea "Fet"
type textarea "et aching from"
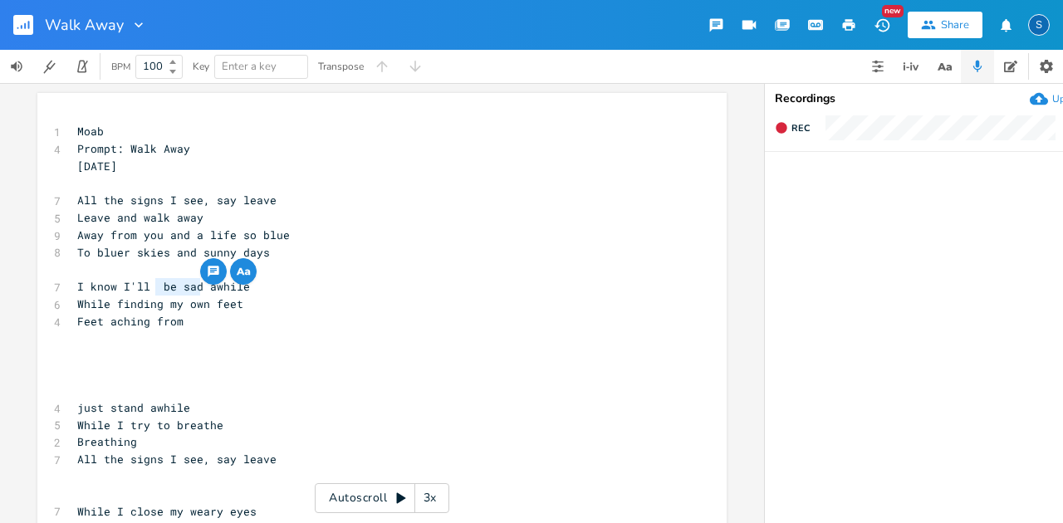
drag, startPoint x: 152, startPoint y: 286, endPoint x: 198, endPoint y: 286, distance: 45.7
click at [198, 286] on span "I know I'll be sad awhile" at bounding box center [163, 286] width 173 height 15
type textarea "be lost"
drag, startPoint x: 111, startPoint y: 305, endPoint x: 293, endPoint y: 307, distance: 181.9
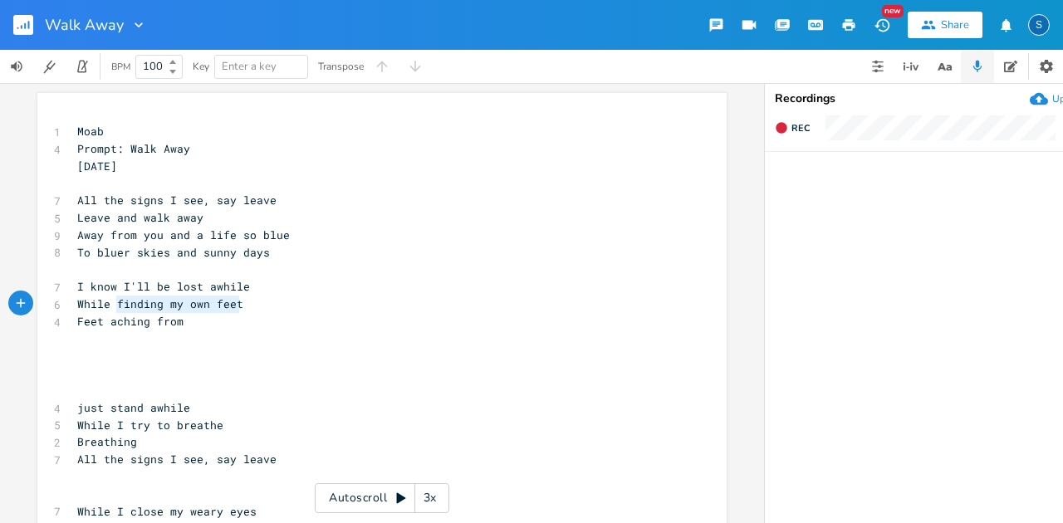
click at [293, 307] on pre "While finding my own feet" at bounding box center [374, 304] width 600 height 17
type textarea "chasing what I need"
type textarea "Feet aching from"
drag, startPoint x: 71, startPoint y: 321, endPoint x: 207, endPoint y: 324, distance: 135.4
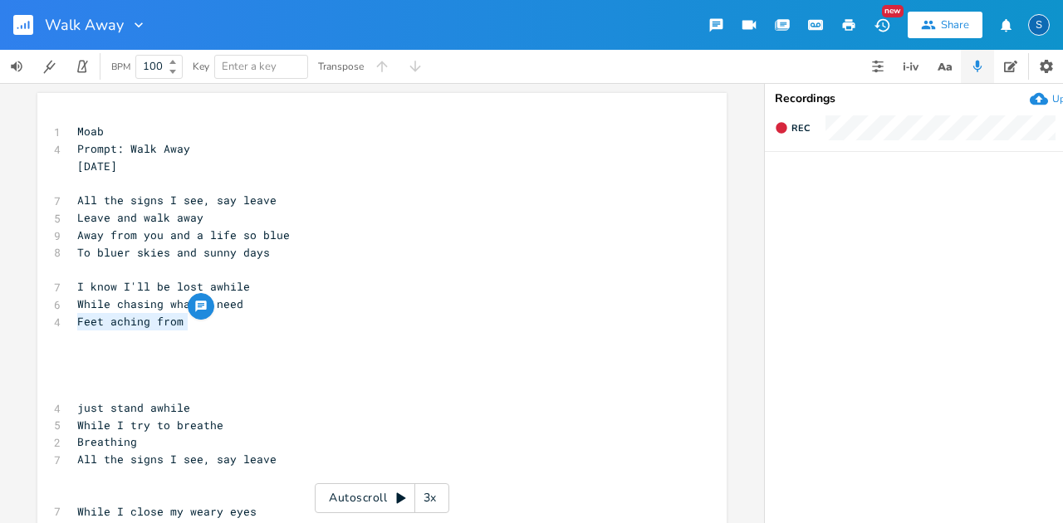
click at [207, 324] on pre "Feet aching from" at bounding box center [374, 321] width 600 height 17
type textarea "Needing an open road, and a lighter load"
type textarea "more thank"
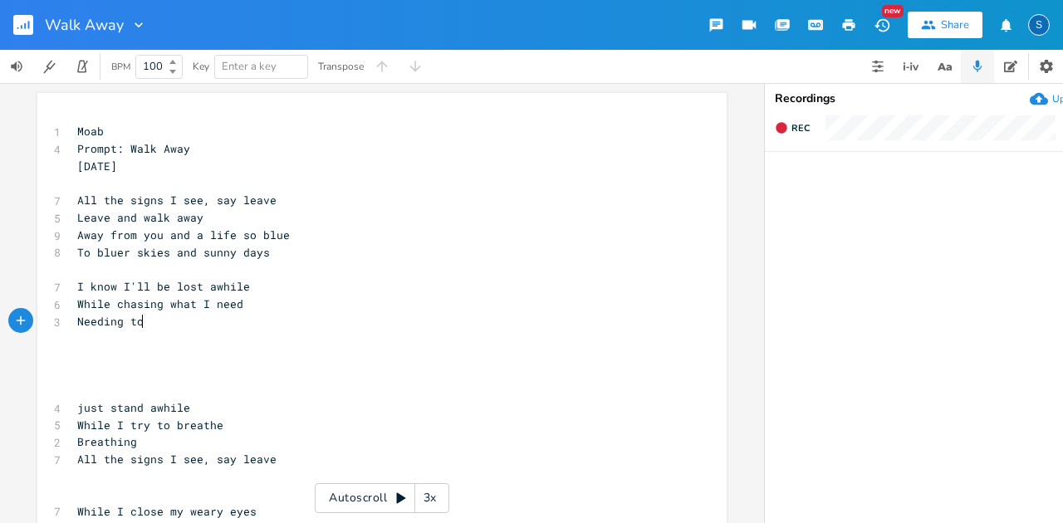
type textarea "to"
type textarea "open roads and lighter loads"
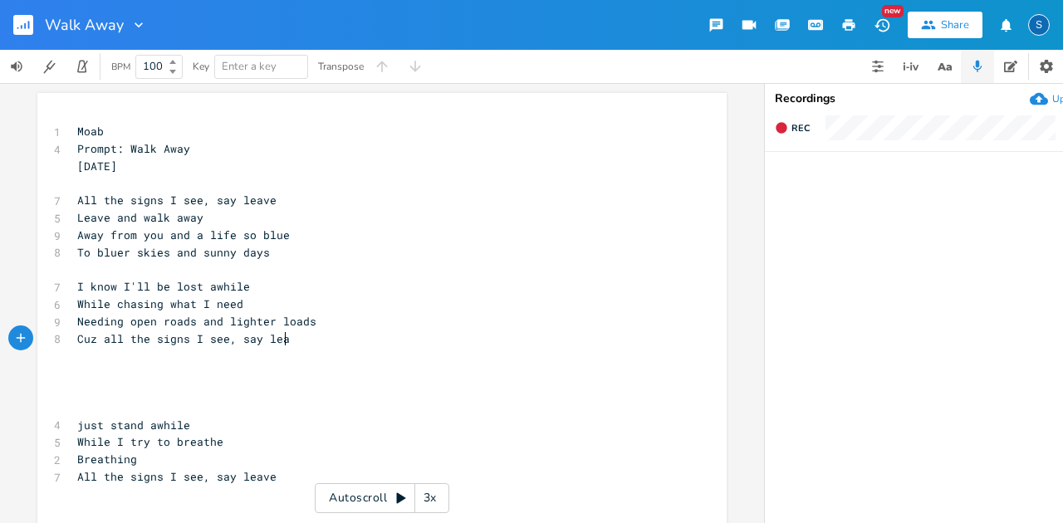
type textarea "Cuz all the signs I see, say leave"
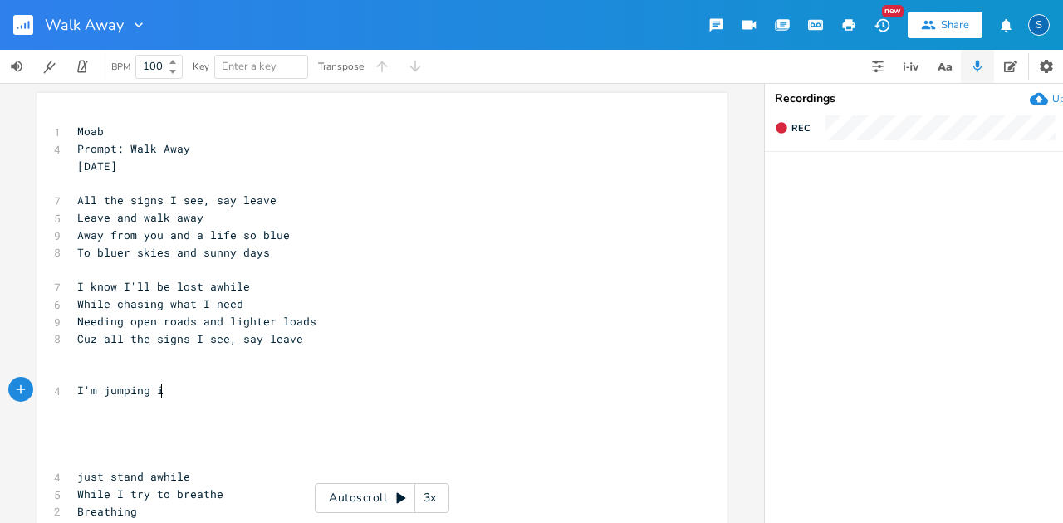
scroll to position [0, 73]
type textarea "I'm jumping in"
click at [74, 287] on pre "I know I'll be lost awhile" at bounding box center [374, 286] width 600 height 17
type textarea "I'm jumping in"
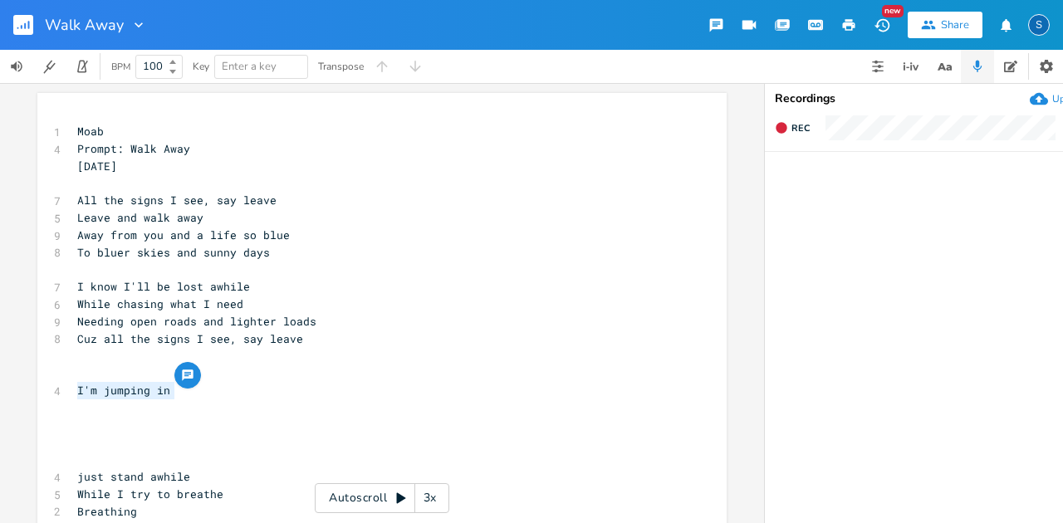
drag, startPoint x: 72, startPoint y: 392, endPoint x: 174, endPoint y: 392, distance: 102.2
click at [174, 392] on pre "I'm jumping in" at bounding box center [374, 390] width 600 height 17
click at [74, 199] on pre "All the signs I see, say leave" at bounding box center [374, 200] width 600 height 17
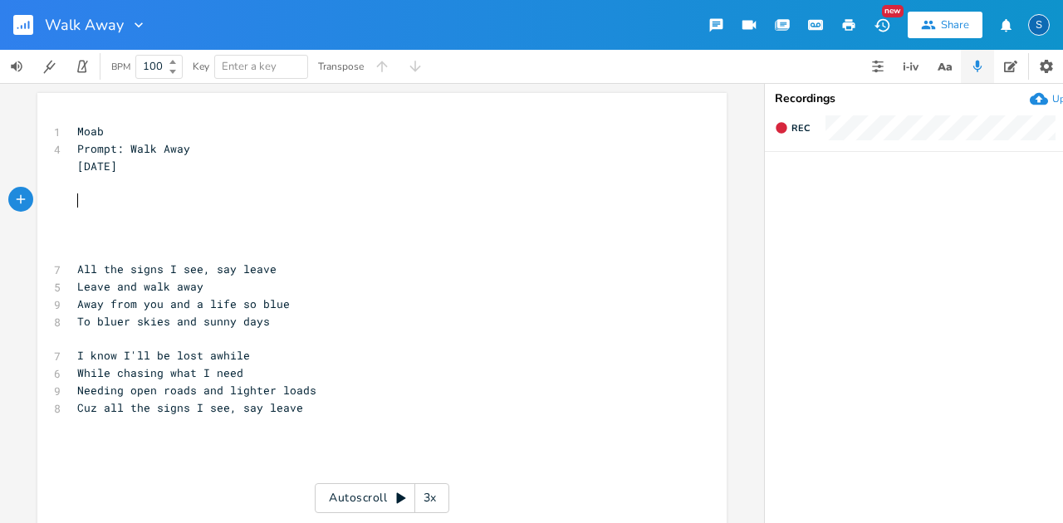
click at [74, 208] on pre "​" at bounding box center [374, 200] width 600 height 17
type textarea "something's changing in my soul"
type textarea "bones"
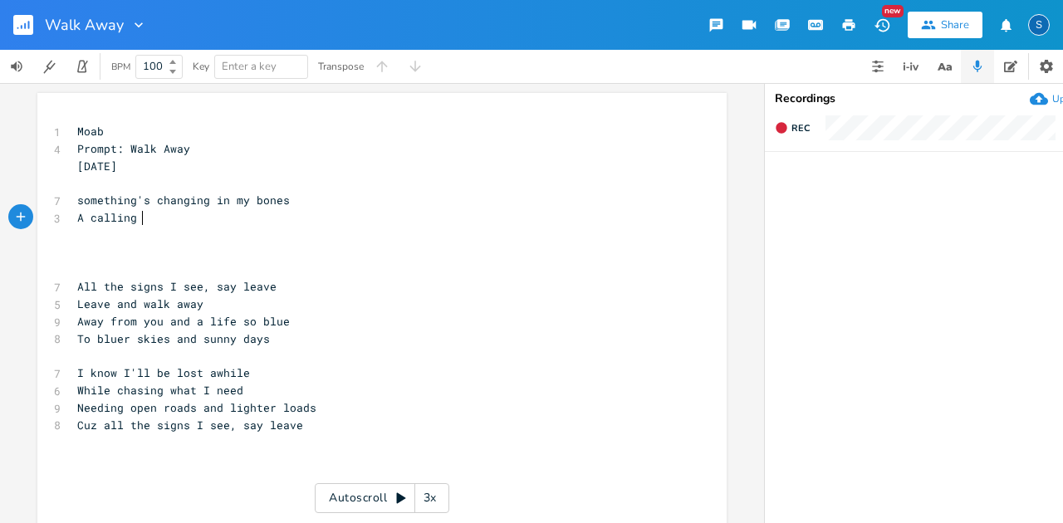
type textarea "A calling I"
type textarea "must hea"
type textarea "ed"
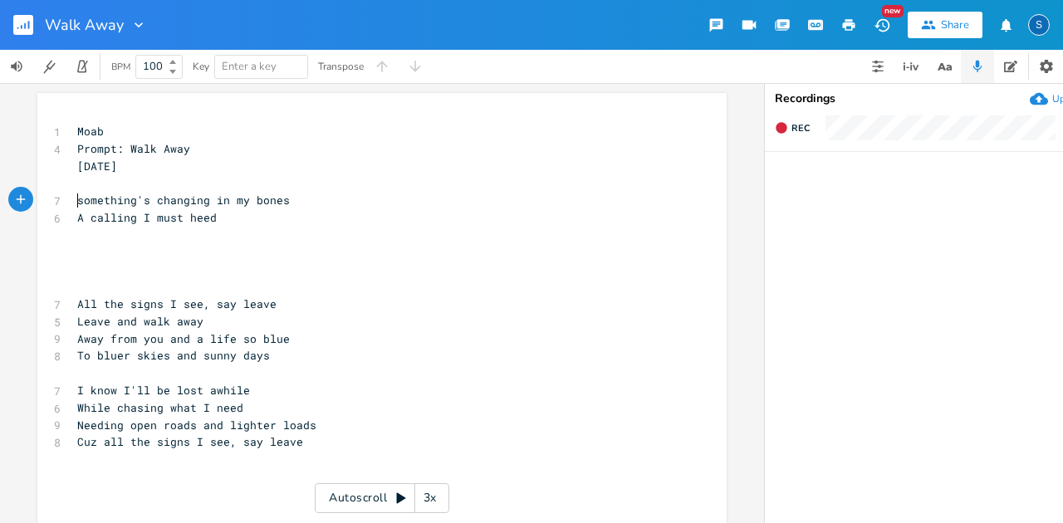
type textarea "something's changing in my bones A calling I must heed"
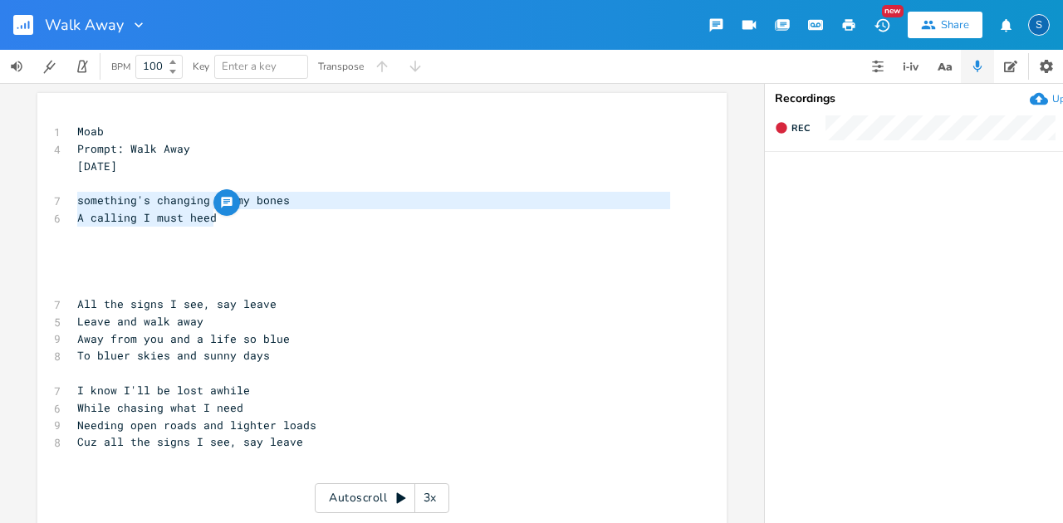
drag, startPoint x: 72, startPoint y: 199, endPoint x: 274, endPoint y: 223, distance: 203.3
click at [274, 223] on div "1 Moab 4 Prompt: Walk Away [DATE] ​ 7 something's changing in my bones 6 A call…" at bounding box center [374, 477] width 600 height 709
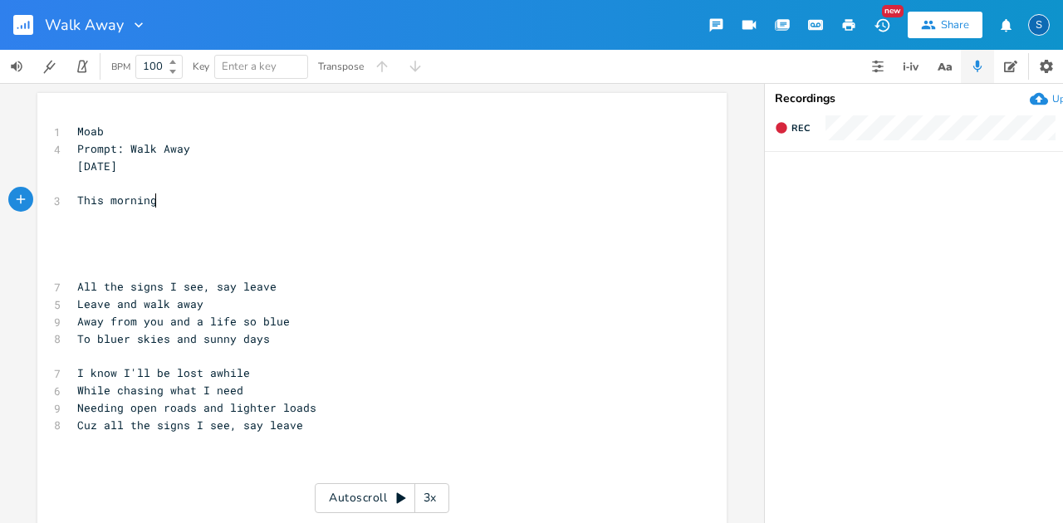
scroll to position [0, 71]
type textarea "This morning you left without a word"
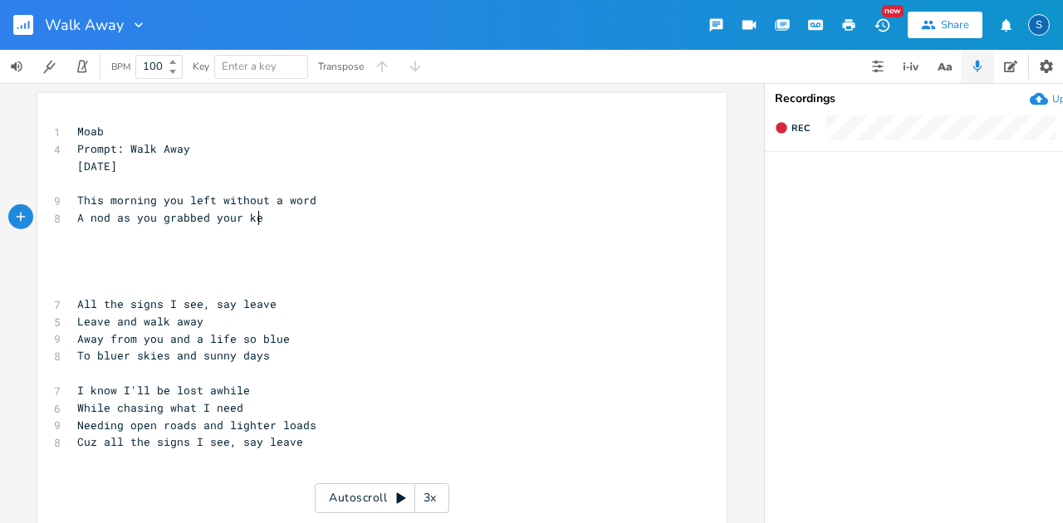
type textarea "A nod as you grabbed your kes"
type textarea "ys"
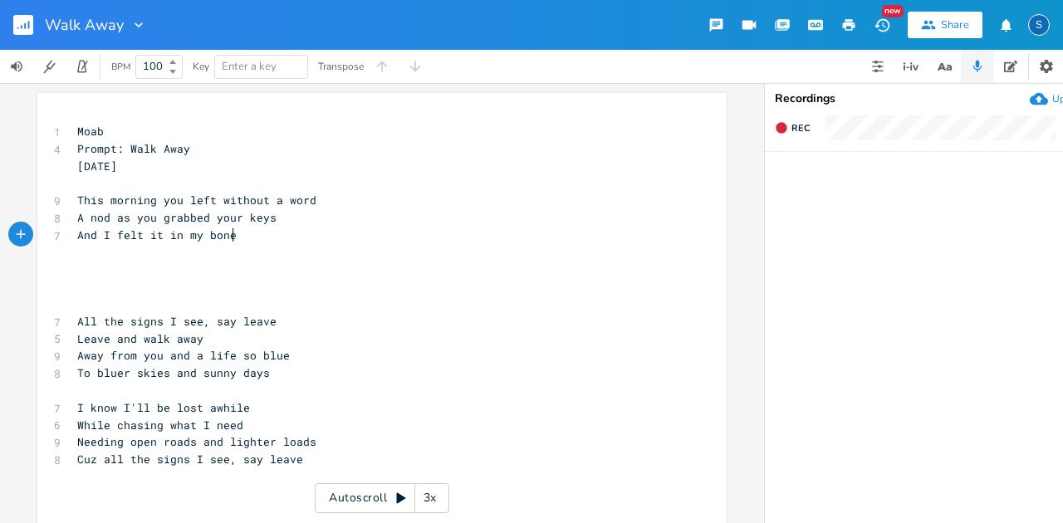
scroll to position [0, 125]
type textarea "And I felt it in my bones"
type textarea "the stirring in my bones"
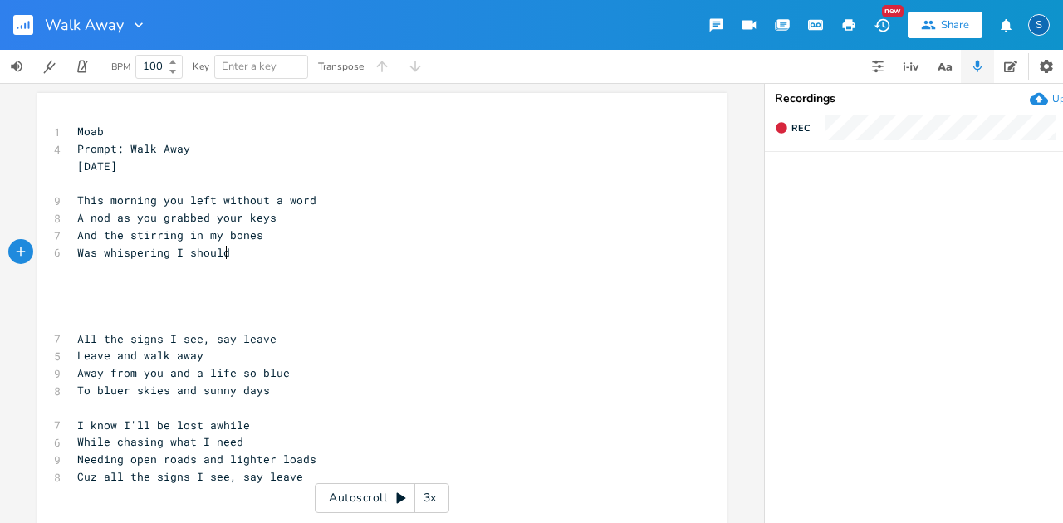
scroll to position [0, 134]
type textarea "Was whispering I should leave"
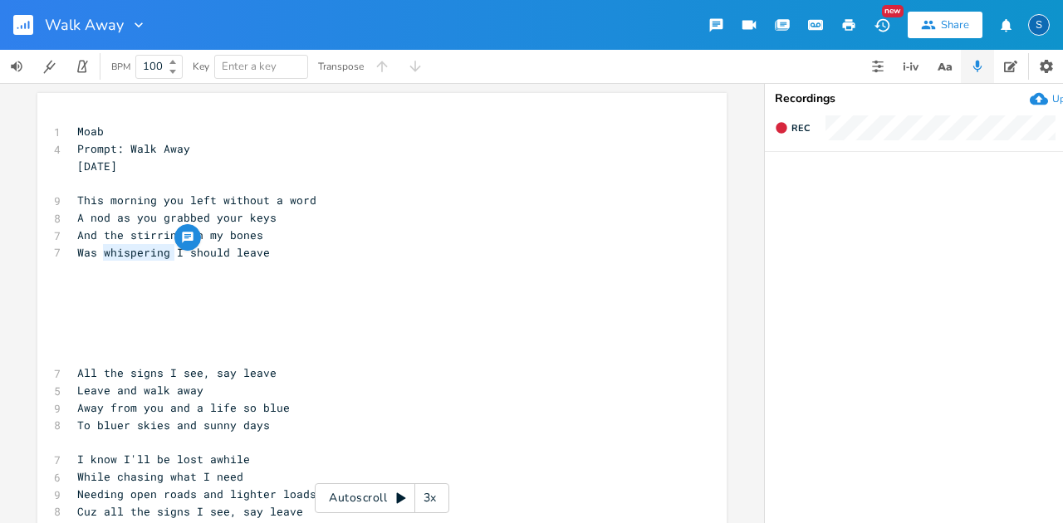
type textarea "whispering"
drag, startPoint x: 96, startPoint y: 253, endPoint x: 164, endPoint y: 251, distance: 67.3
click at [164, 251] on span "Was whispering I should leave" at bounding box center [173, 252] width 193 height 15
click at [150, 287] on pre "​" at bounding box center [374, 286] width 600 height 17
drag, startPoint x: 98, startPoint y: 256, endPoint x: 228, endPoint y: 257, distance: 129.6
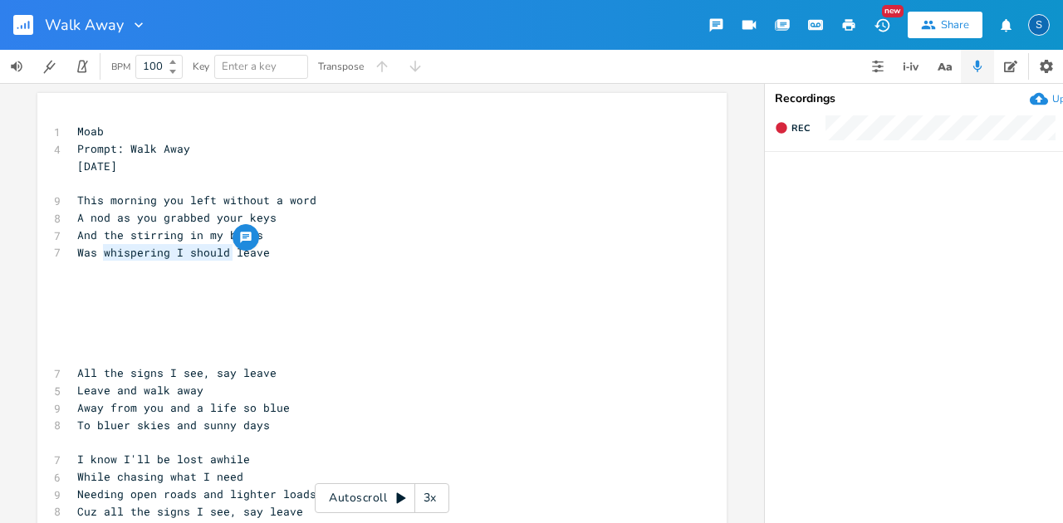
click at [228, 257] on span "Was whispering I should leave" at bounding box center [173, 252] width 193 height 15
type textarea "nudging me to"
click at [243, 253] on pre "Was nudging me to leave" at bounding box center [374, 252] width 600 height 17
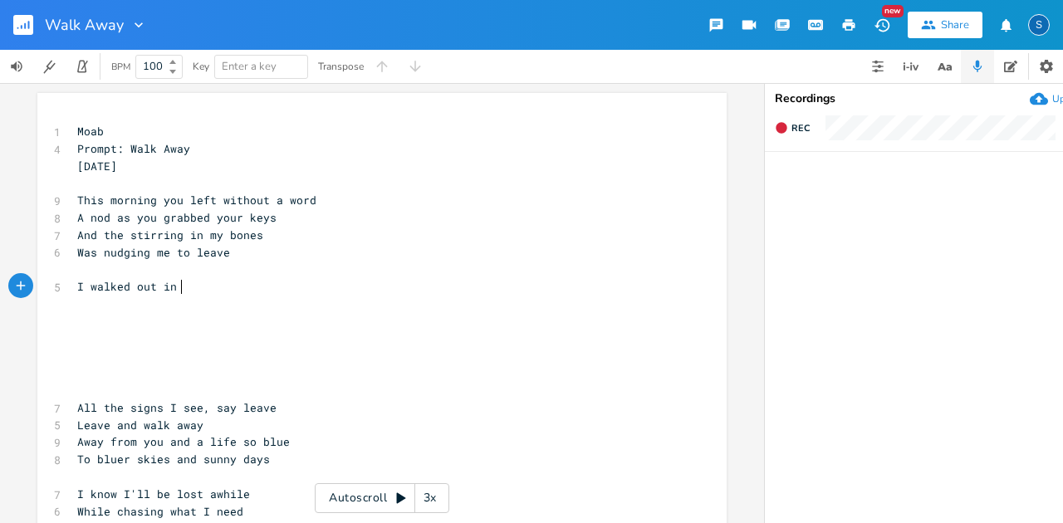
type textarea "I walked out in t"
type textarea "to the back yard"
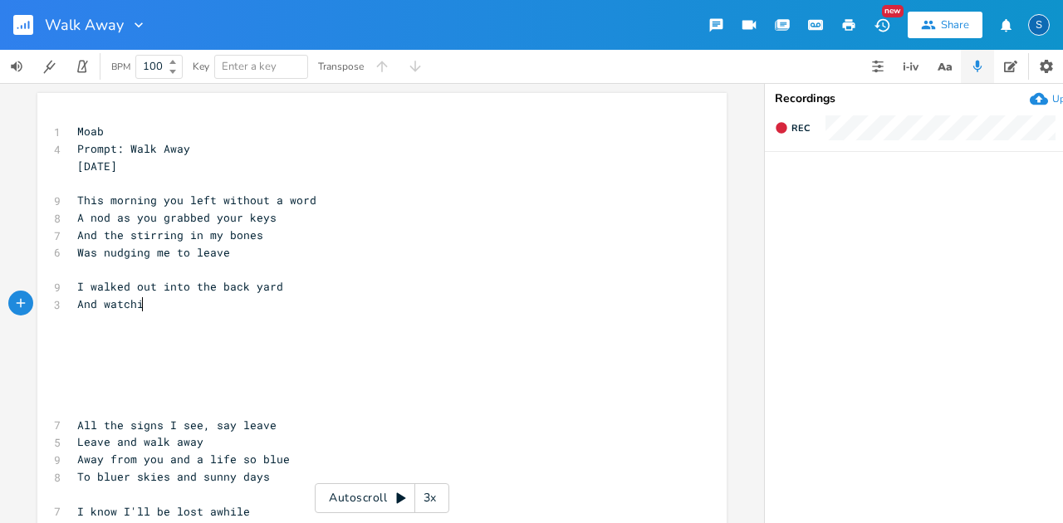
scroll to position [0, 73]
type textarea "And watching"
type textarea "ed the foll"
type textarea "[PERSON_NAME] leaves"
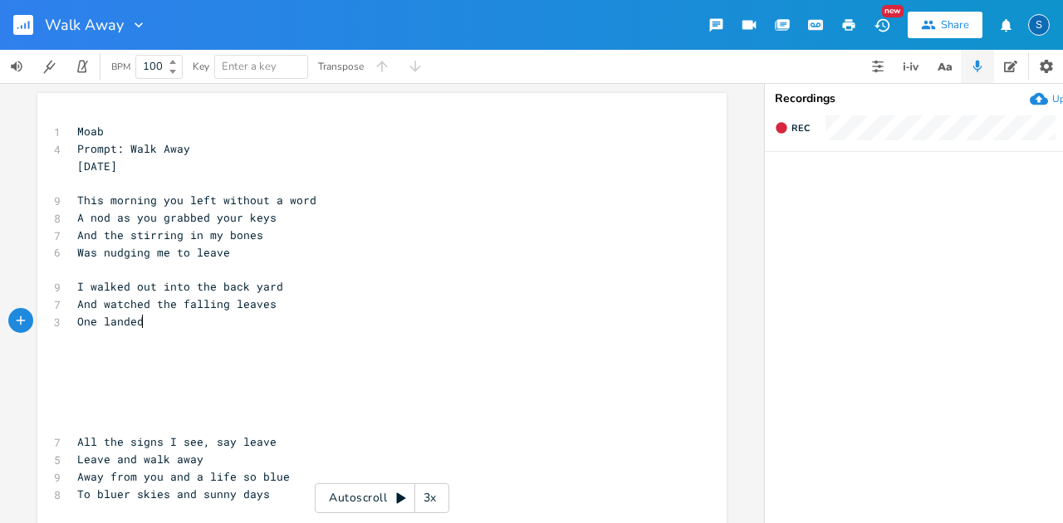
scroll to position [0, 63]
type textarea "One landed in my open hand"
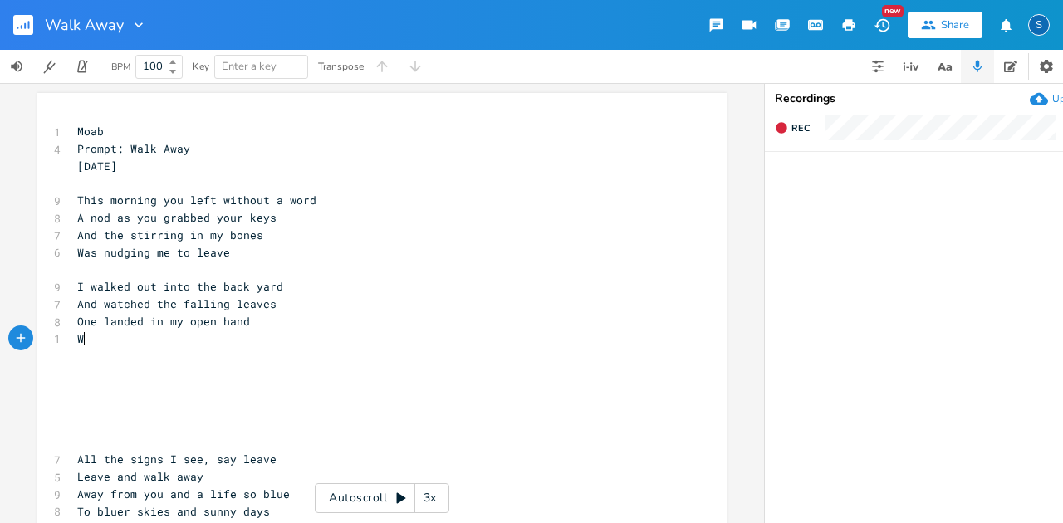
type textarea "Wi"
type textarea "And whispered I should leave"
type textarea "And the stirring in my bones Was nudging me to leave"
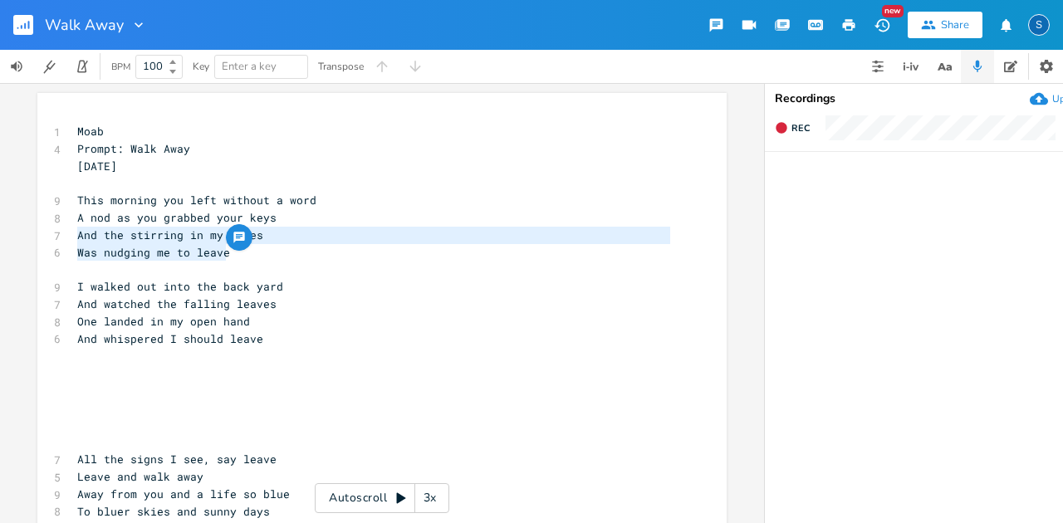
drag, startPoint x: 71, startPoint y: 236, endPoint x: 267, endPoint y: 253, distance: 196.0
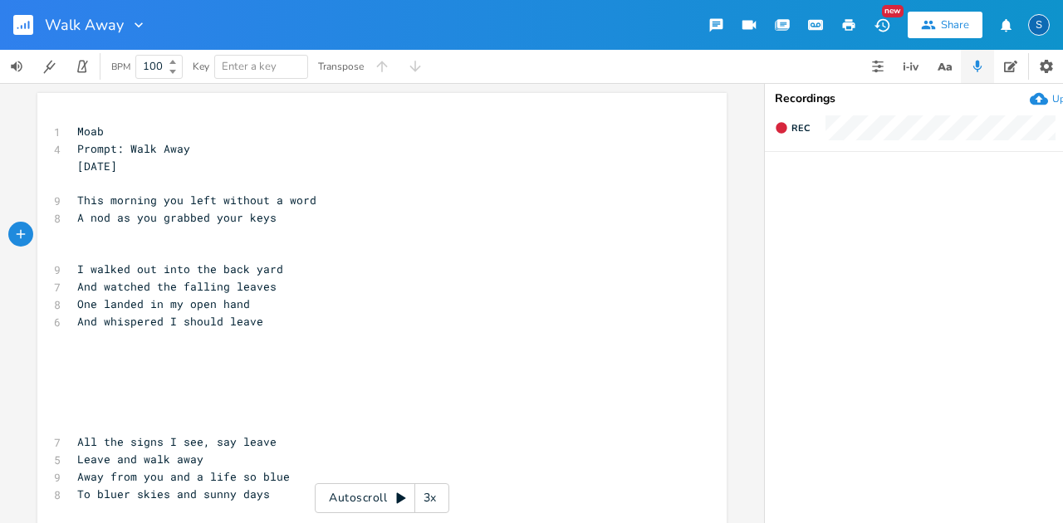
click at [88, 424] on pre "​" at bounding box center [374, 425] width 600 height 17
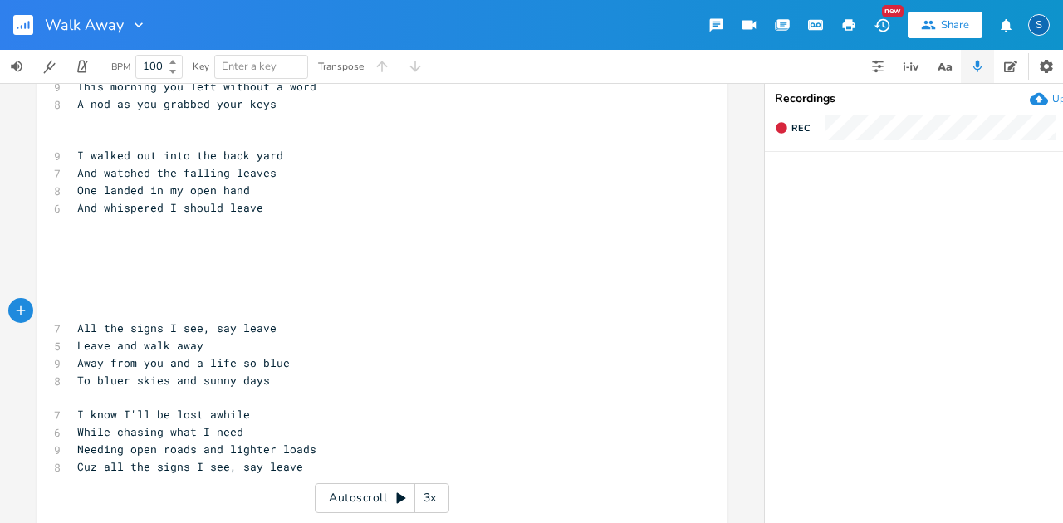
scroll to position [277, 0]
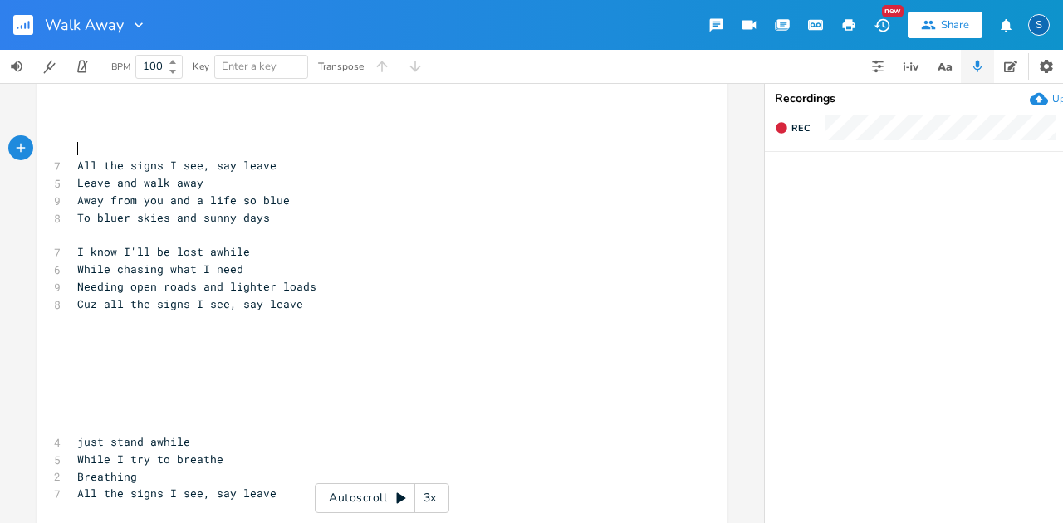
click at [86, 406] on pre "​" at bounding box center [374, 408] width 600 height 17
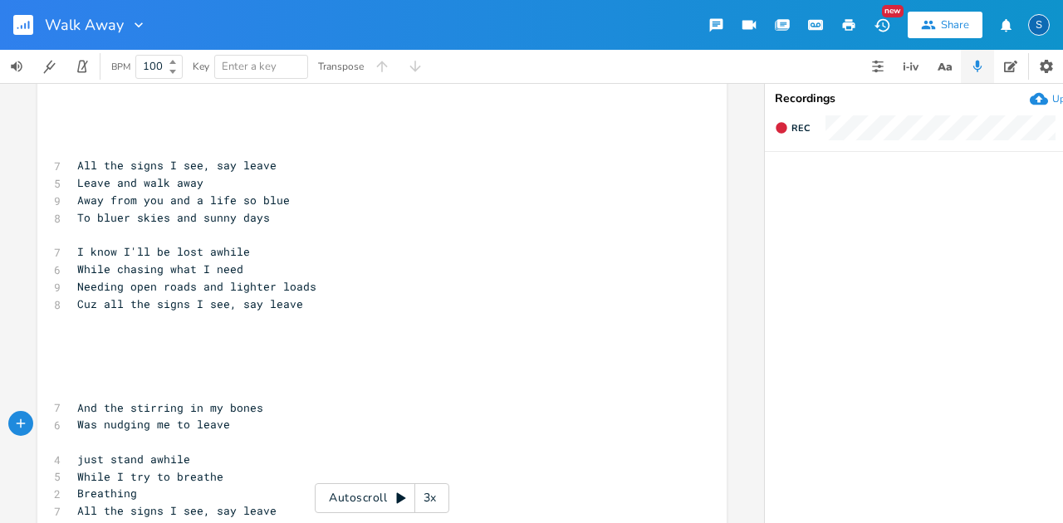
scroll to position [0, 0]
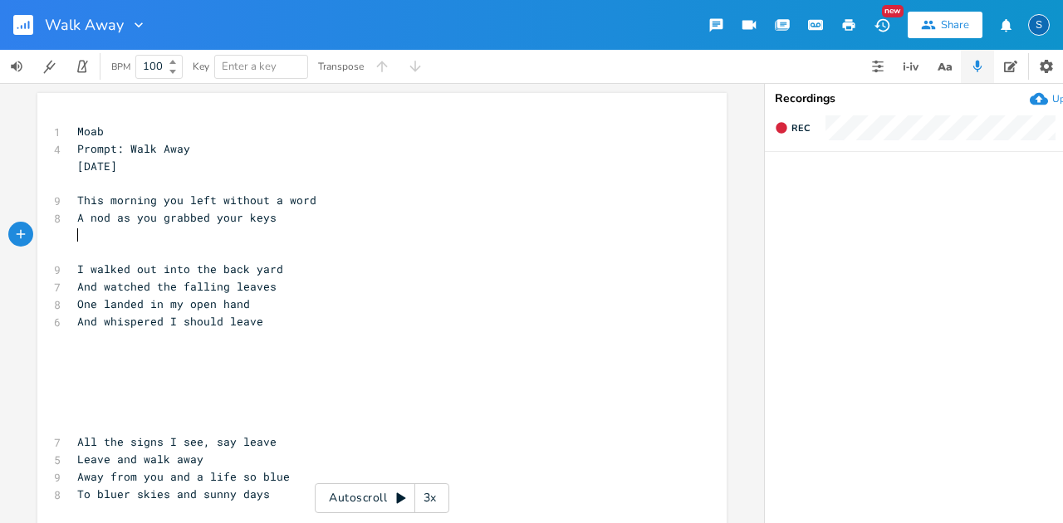
click at [77, 228] on pre "​" at bounding box center [374, 235] width 600 height 17
type textarea "The silene"
type textarea "ce of the moment"
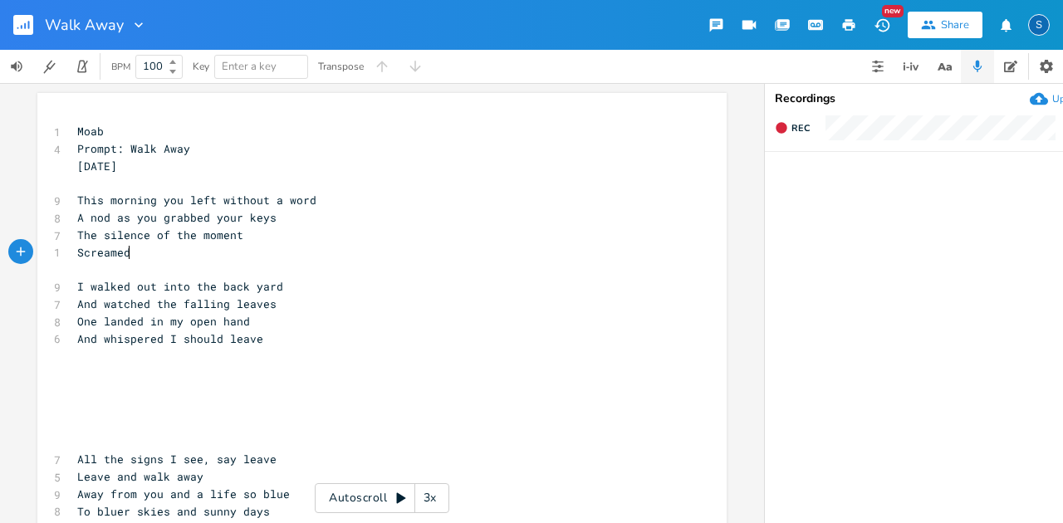
scroll to position [0, 55]
type textarea "Screamed that I should leave"
drag, startPoint x: 130, startPoint y: 287, endPoint x: 188, endPoint y: 287, distance: 57.3
click at [188, 287] on span "I walked out into the back yard" at bounding box center [180, 286] width 206 height 15
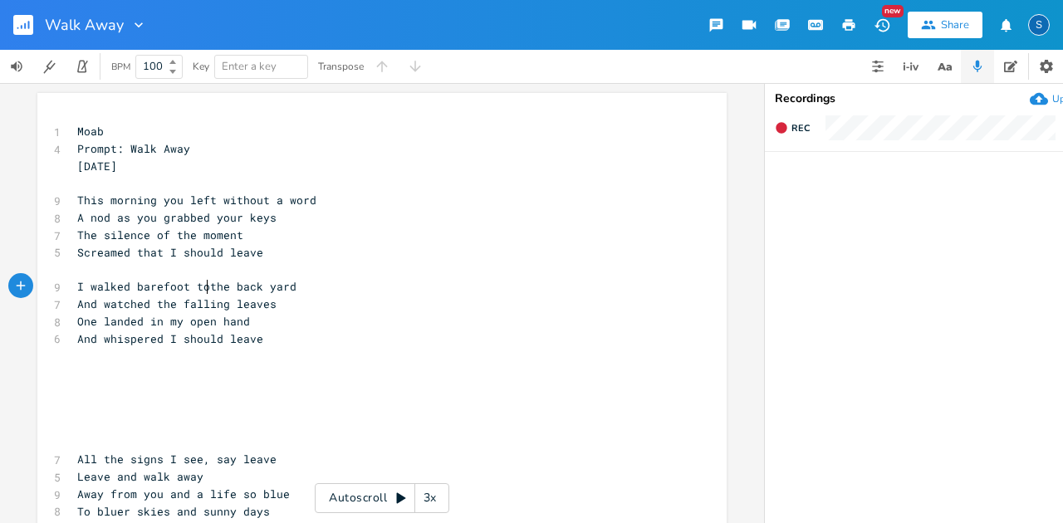
type textarea "barefoot to"
drag, startPoint x: 201, startPoint y: 286, endPoint x: 191, endPoint y: 282, distance: 10.5
click at [191, 282] on span "I walked barefoot to the back yard" at bounding box center [190, 286] width 226 height 15
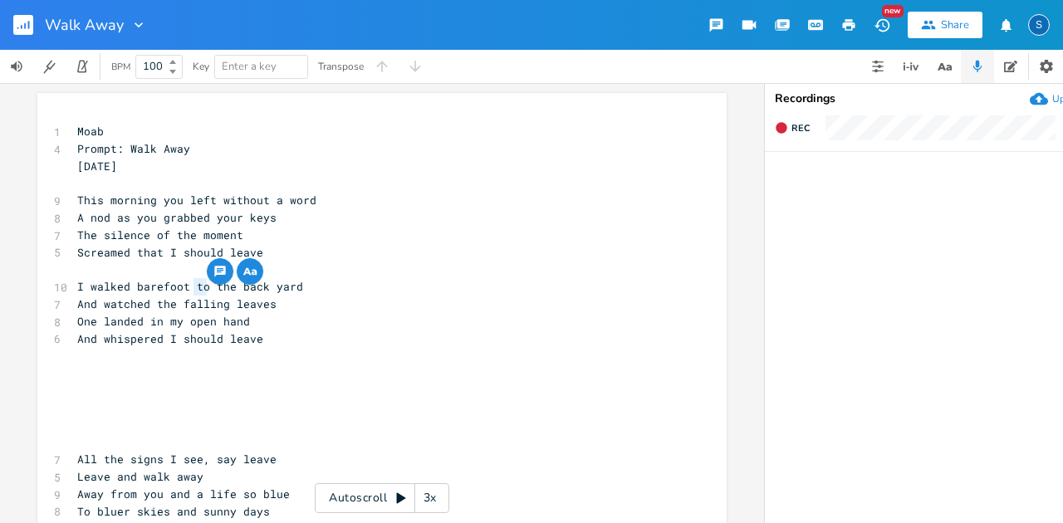
type textarea "in"
click at [82, 367] on pre "​" at bounding box center [374, 373] width 600 height 17
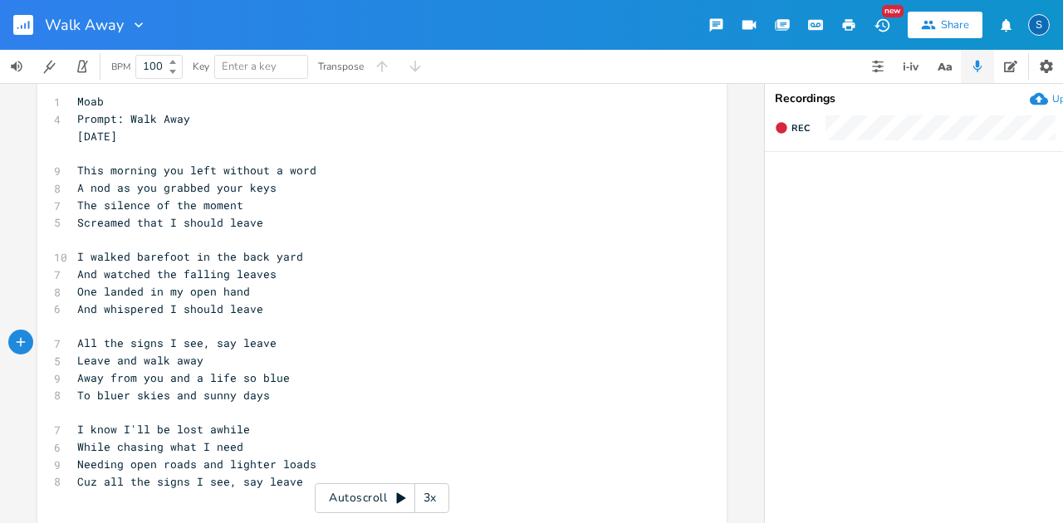
scroll to position [55, 0]
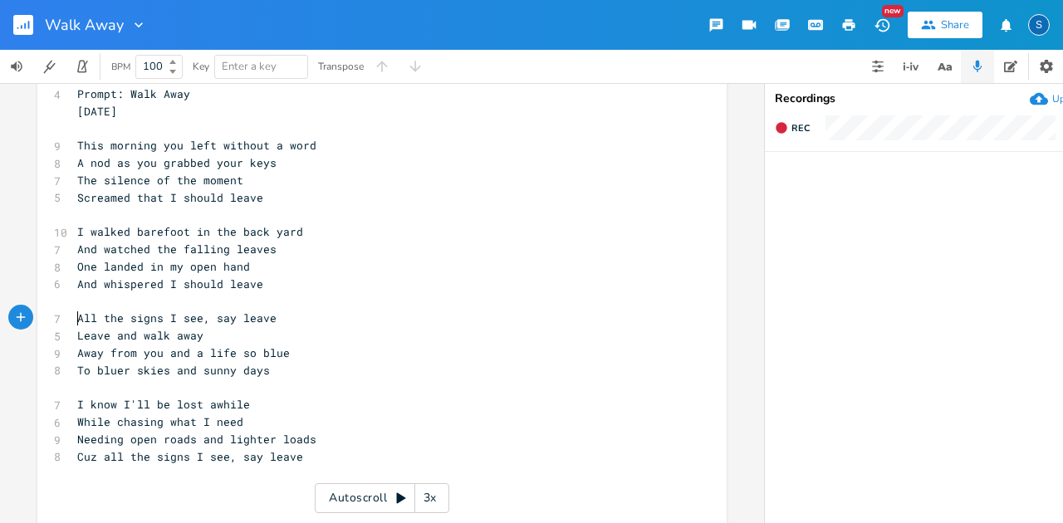
click at [314, 455] on pre "Cuz all the signs I see, say leave" at bounding box center [374, 457] width 600 height 17
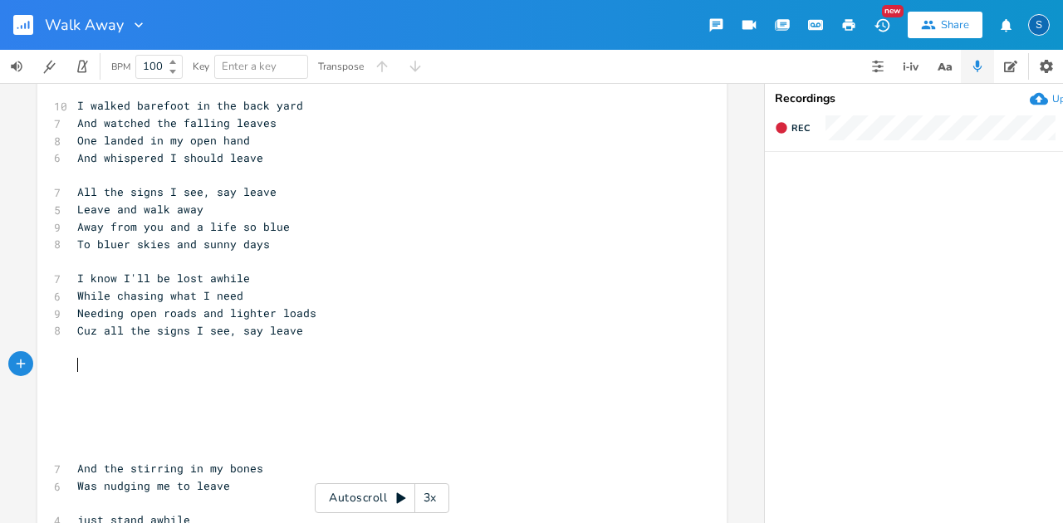
scroll to position [166, 0]
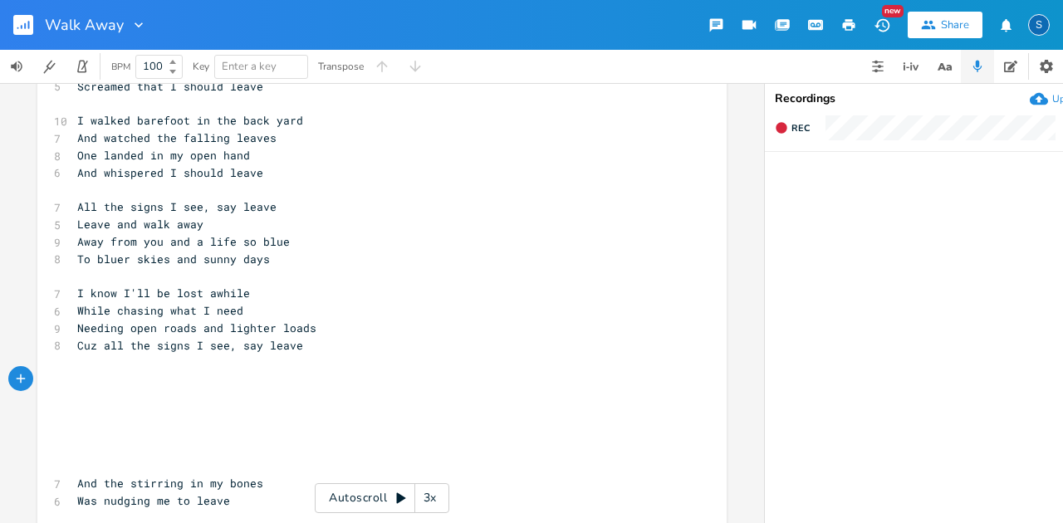
click at [74, 205] on pre "All the signs I see, say leave" at bounding box center [374, 207] width 600 height 17
type textarea "[chorus}"
type textarea "]"
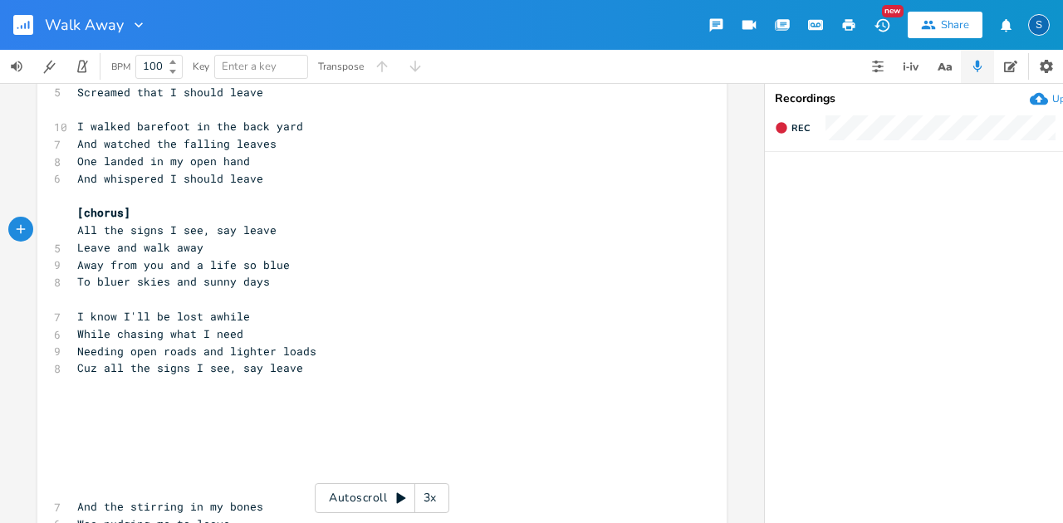
scroll to position [221, 0]
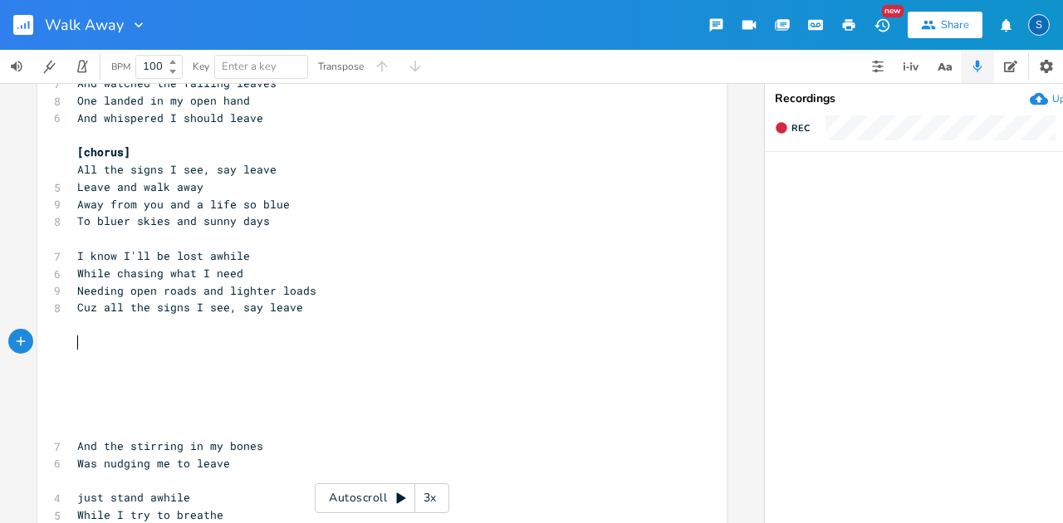
click at [76, 343] on pre "​" at bounding box center [374, 342] width 600 height 17
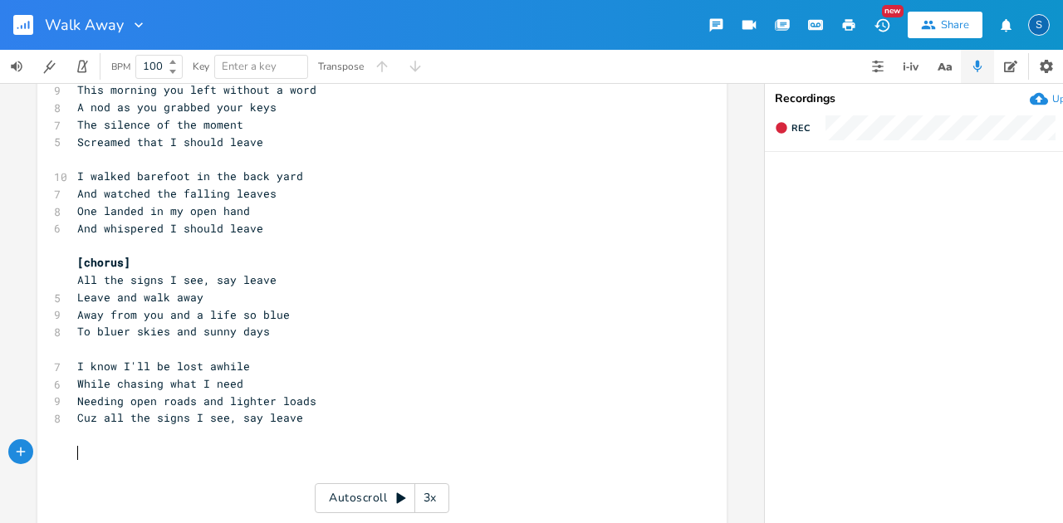
scroll to position [166, 0]
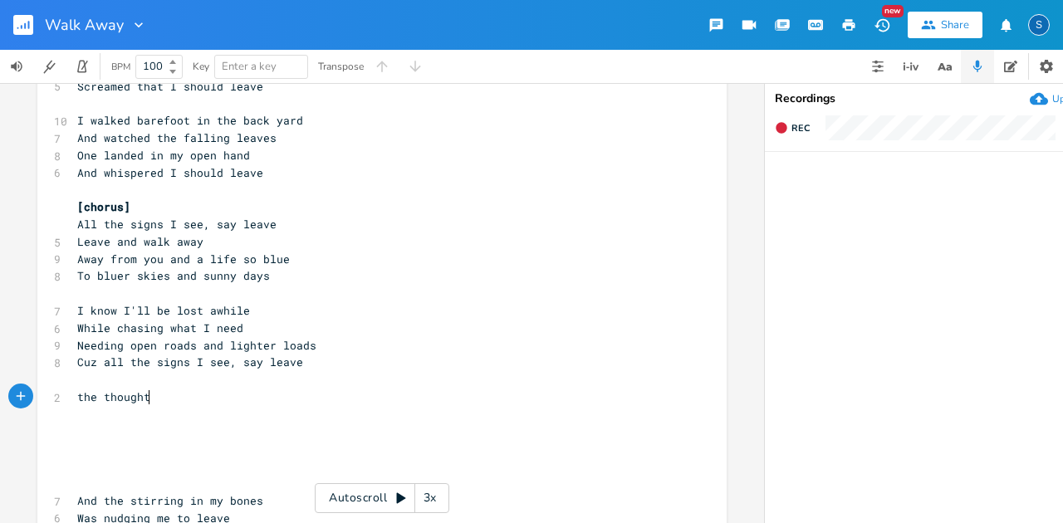
type textarea "the thought"
type textarea "Oh it's been a long time coming"
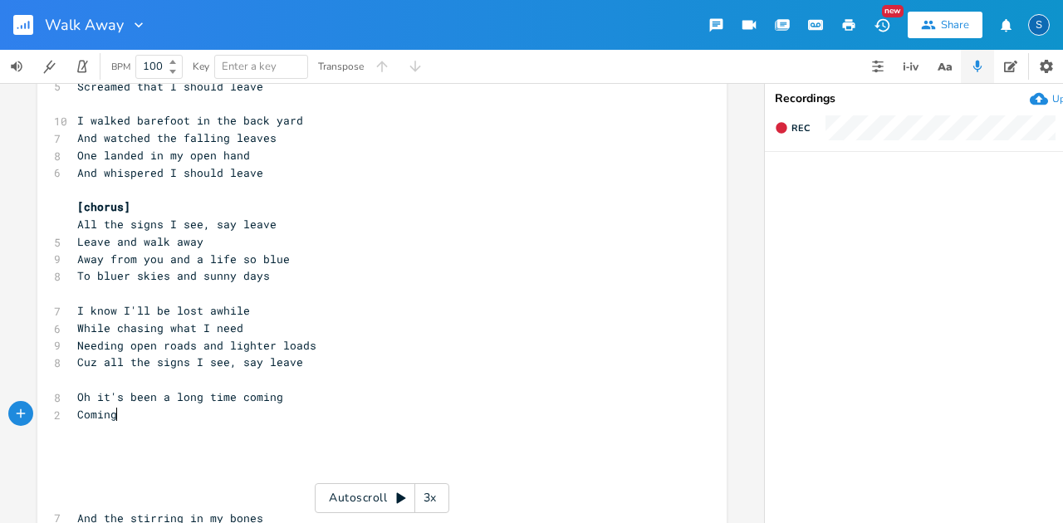
scroll to position [0, 42]
type textarea "Coming to me in my dreams"
type textarea "Dreaming of"
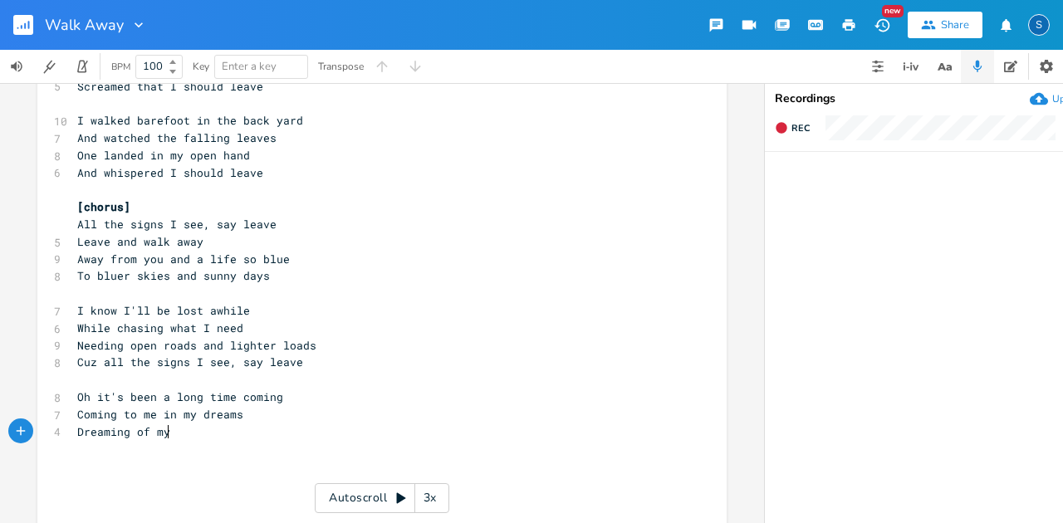
type textarea "of my"
drag, startPoint x: 69, startPoint y: 415, endPoint x: 171, endPoint y: 414, distance: 102.2
click at [171, 414] on pre "Coming to me in my dreams" at bounding box center [374, 414] width 600 height 17
type textarea "Courage to follow"
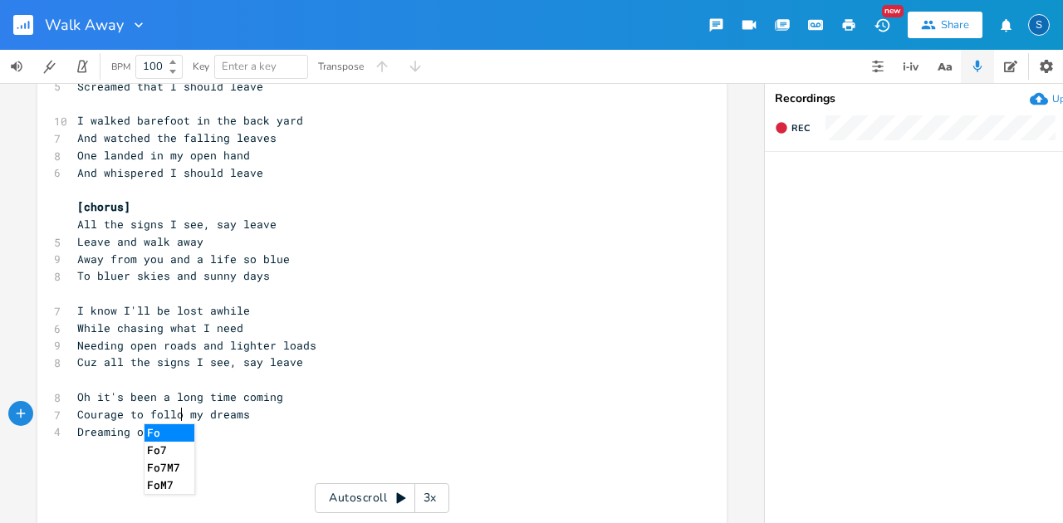
scroll to position [0, 94]
type textarea "follow"
drag, startPoint x: 145, startPoint y: 415, endPoint x: 183, endPoint y: 415, distance: 38.2
click at [183, 415] on span "Courage to follow my dreams" at bounding box center [166, 414] width 179 height 15
type textarea "Dreaming of my"
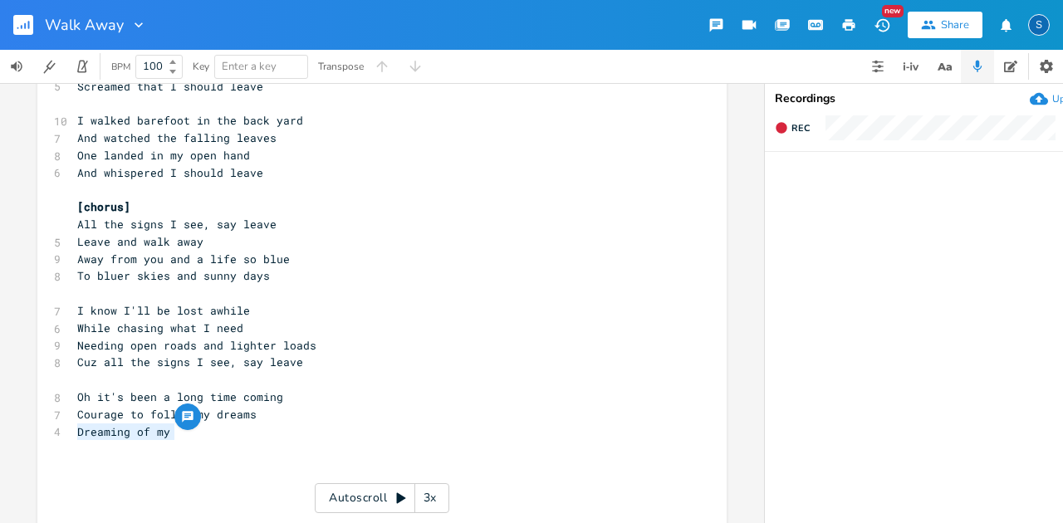
drag, startPoint x: 71, startPoint y: 430, endPoint x: 169, endPoint y: 430, distance: 98.0
click at [169, 430] on pre "Dreaming of my" at bounding box center [374, 432] width 600 height 17
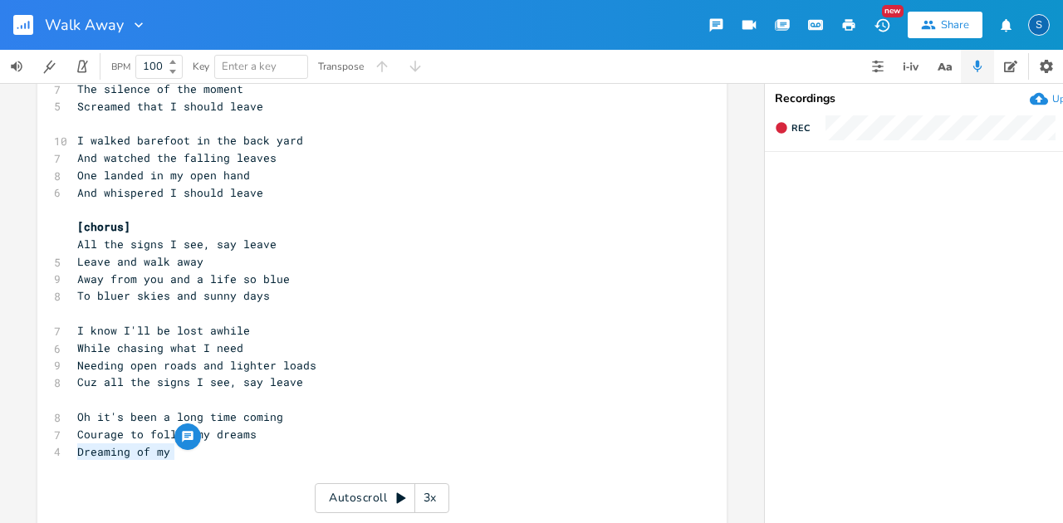
scroll to position [166, 0]
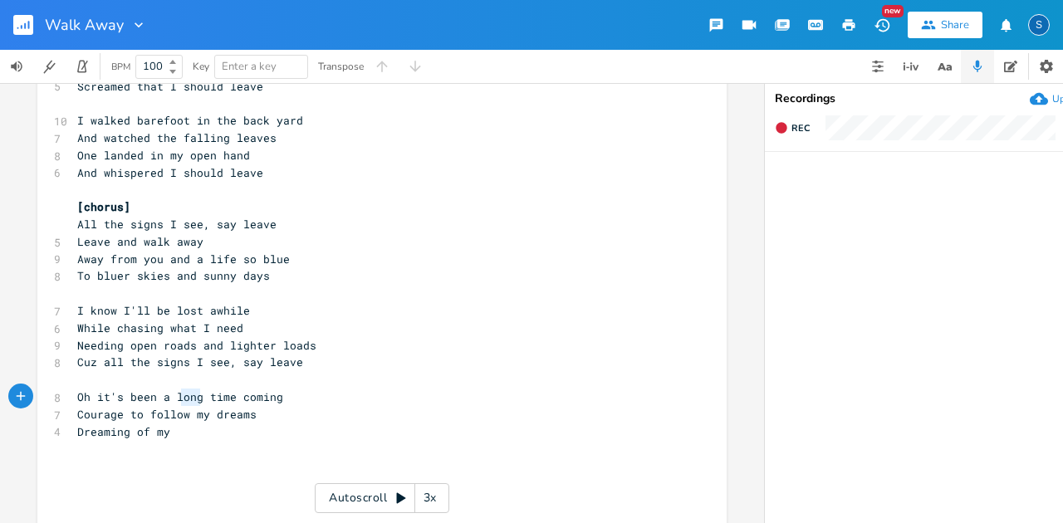
type textarea "long"
drag, startPoint x: 196, startPoint y: 397, endPoint x: 166, endPoint y: 396, distance: 29.9
click at [166, 396] on span "Oh it's been a long time coming" at bounding box center [180, 397] width 206 height 15
type textarea "life"
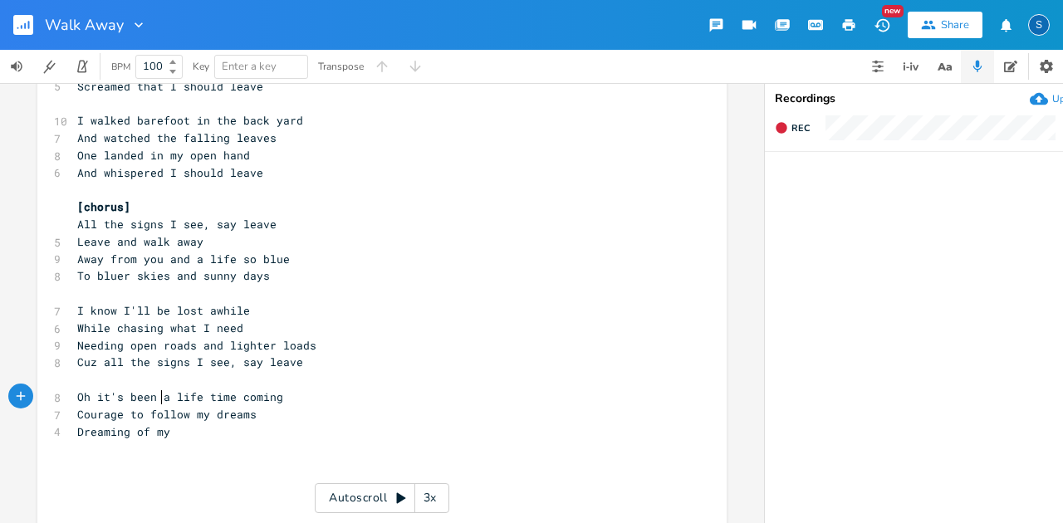
click at [156, 396] on span "Oh it's been a life time coming" at bounding box center [180, 397] width 206 height 15
type textarea "almost"
click at [103, 414] on span "Courage to follow my dreams" at bounding box center [166, 414] width 179 height 15
click at [74, 414] on pre "Courage to follow my dreams" at bounding box center [374, 414] width 600 height 17
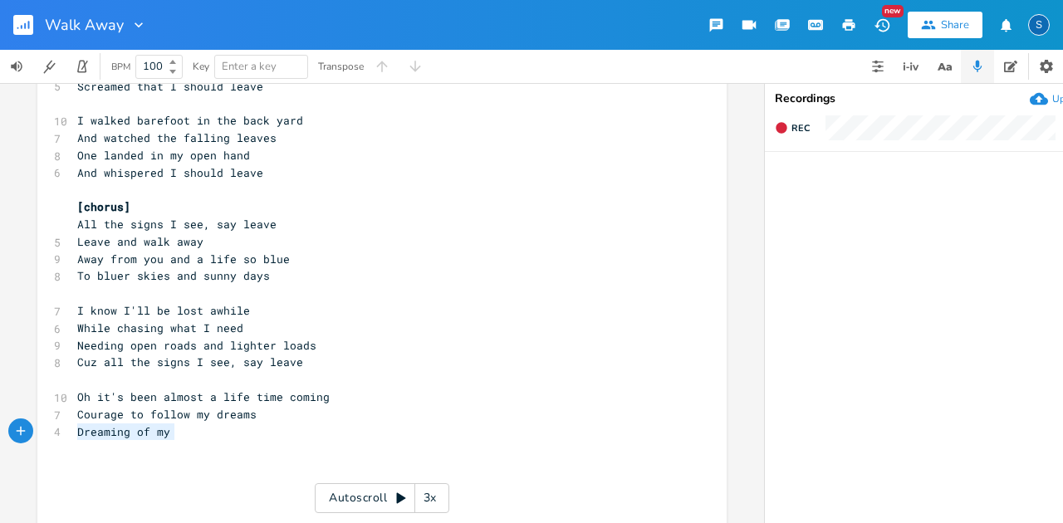
drag, startPoint x: 73, startPoint y: 432, endPoint x: 178, endPoint y: 435, distance: 104.7
click at [178, 435] on pre "Dreaming of my" at bounding box center [374, 432] width 600 height 17
type textarea "To look in"
type textarea "side my purpose"
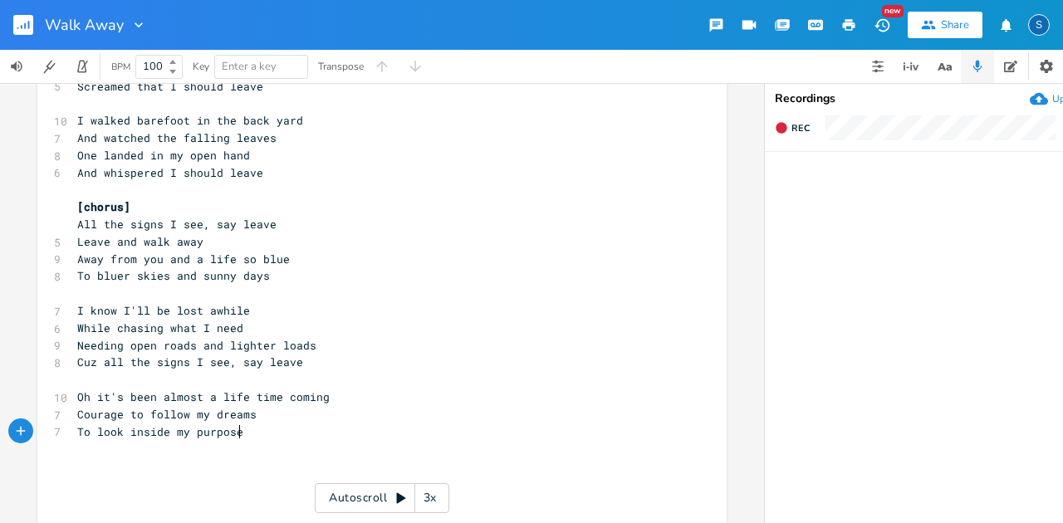
scroll to position [0, 86]
drag, startPoint x: 96, startPoint y: 397, endPoint x: 86, endPoint y: 391, distance: 12.3
click at [77, 396] on span "Oh it's been almost a life time coming" at bounding box center [203, 397] width 253 height 15
type textarea "I"
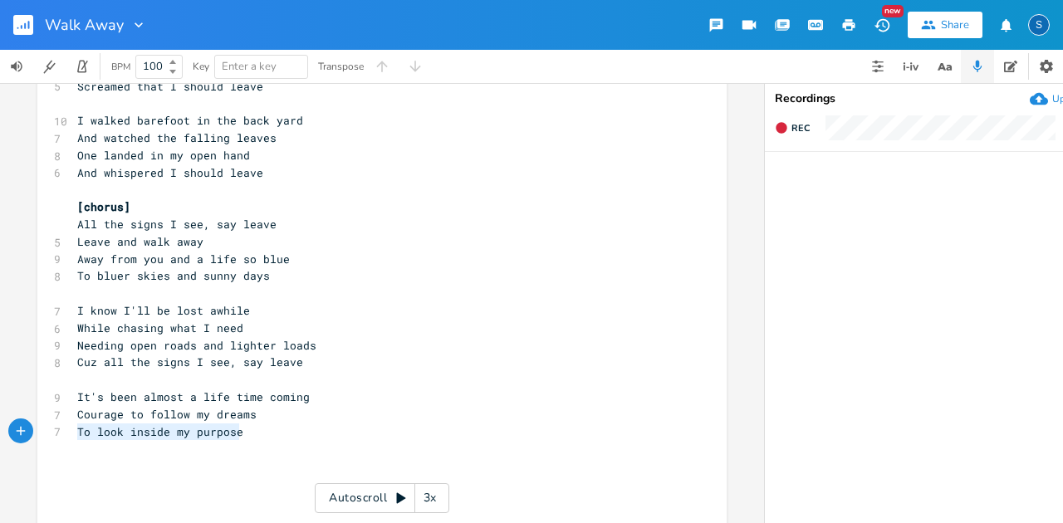
drag, startPoint x: 73, startPoint y: 431, endPoint x: 247, endPoint y: 435, distance: 173.7
click at [247, 435] on pre "To look inside my purpose" at bounding box center [374, 432] width 600 height 17
type textarea "A solu"
click at [77, 416] on span "Courage to follow my dreams" at bounding box center [166, 414] width 179 height 15
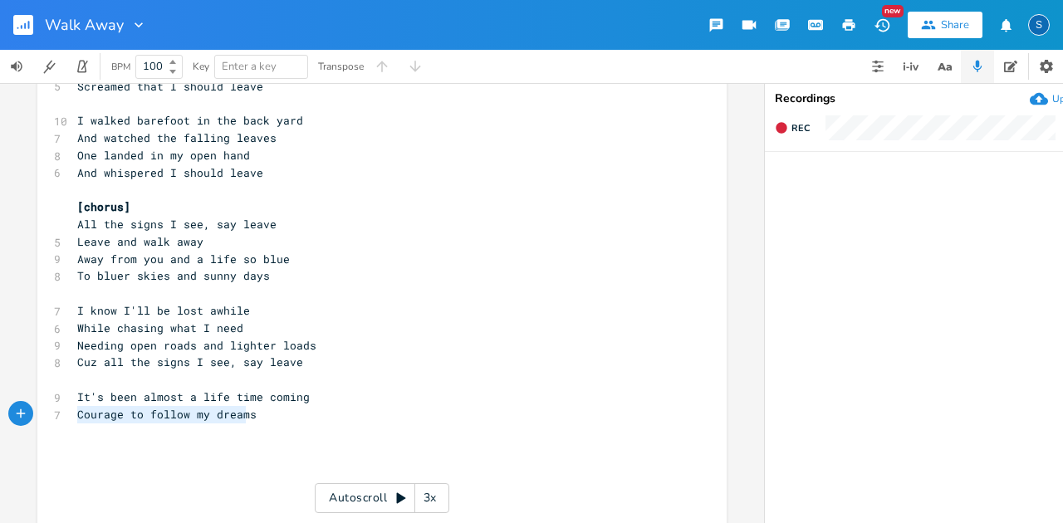
type textarea "Courage to follow my dreams"
drag, startPoint x: 71, startPoint y: 417, endPoint x: 247, endPoint y: 419, distance: 176.1
click at [247, 419] on pre "Courage to follow my dreams" at bounding box center [374, 414] width 600 height 17
click at [100, 454] on pre "​" at bounding box center [374, 448] width 600 height 17
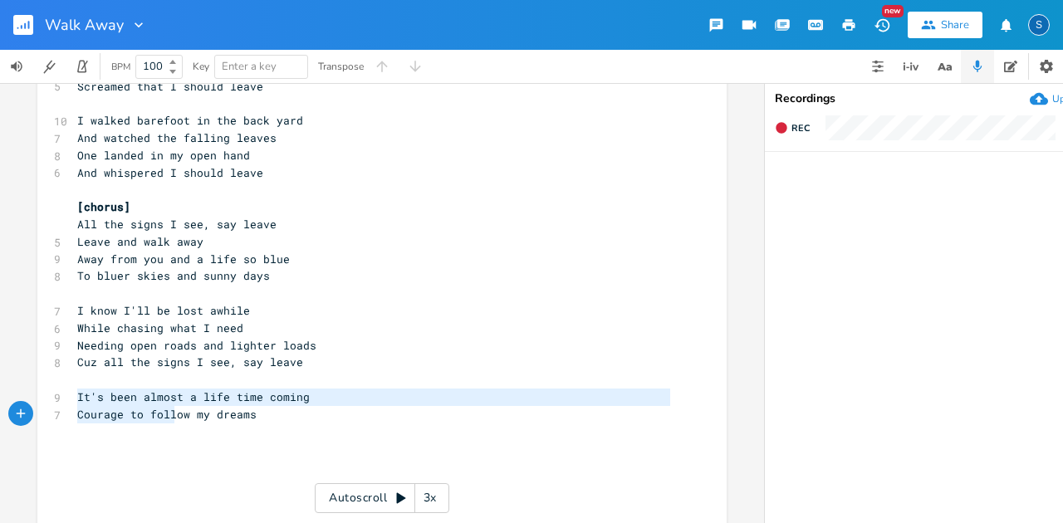
type textarea "It's been almost a life time coming Courage to follow my dreams"
drag, startPoint x: 75, startPoint y: 400, endPoint x: 286, endPoint y: 415, distance: 211.5
click at [286, 415] on div "1 Moab 4 Prompt: Walk Away [DATE] ​ 9 This morning you left without a word 8 A …" at bounding box center [374, 406] width 600 height 898
click at [74, 396] on pre "It's been almost a life time coming" at bounding box center [374, 397] width 600 height 17
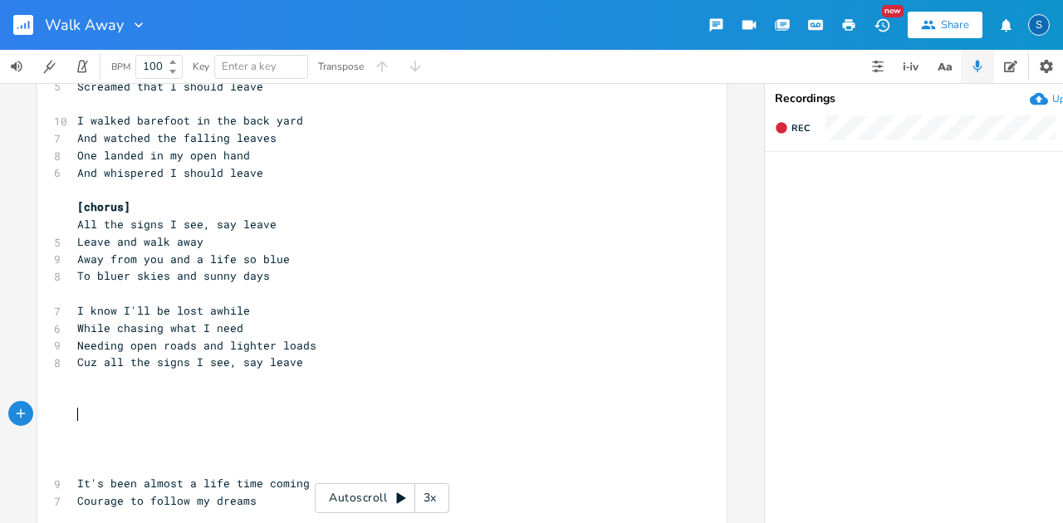
click at [83, 409] on pre "​" at bounding box center [374, 414] width 600 height 17
click at [74, 396] on pre "​" at bounding box center [374, 397] width 600 height 17
click at [77, 458] on pre "​" at bounding box center [374, 466] width 600 height 17
type textarea "---------------------------------"
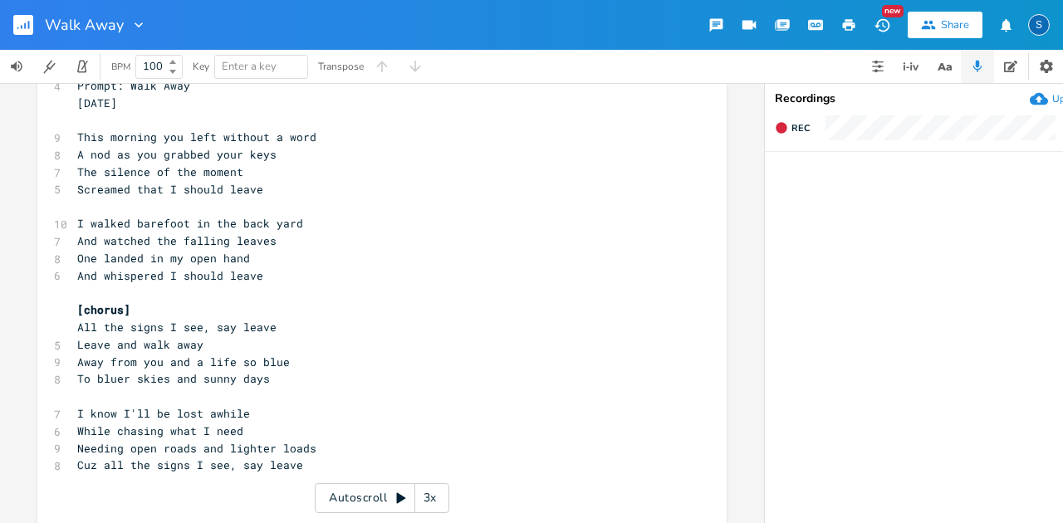
scroll to position [55, 0]
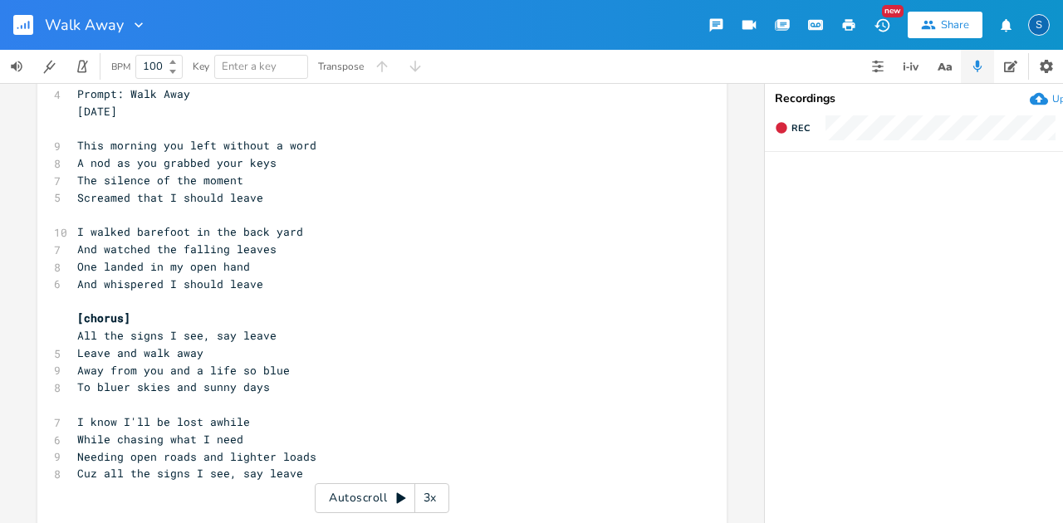
click at [351, 194] on pre "Screamed that I should leave" at bounding box center [374, 197] width 600 height 17
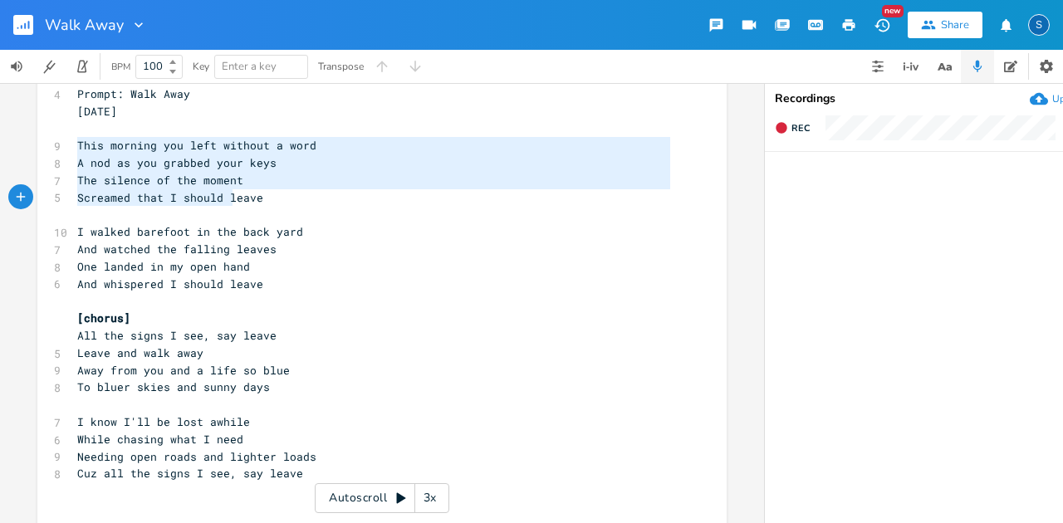
type textarea "This morning you left without a word A nod as you grabbed your keys The silence…"
drag, startPoint x: 73, startPoint y: 140, endPoint x: 272, endPoint y: 204, distance: 209.4
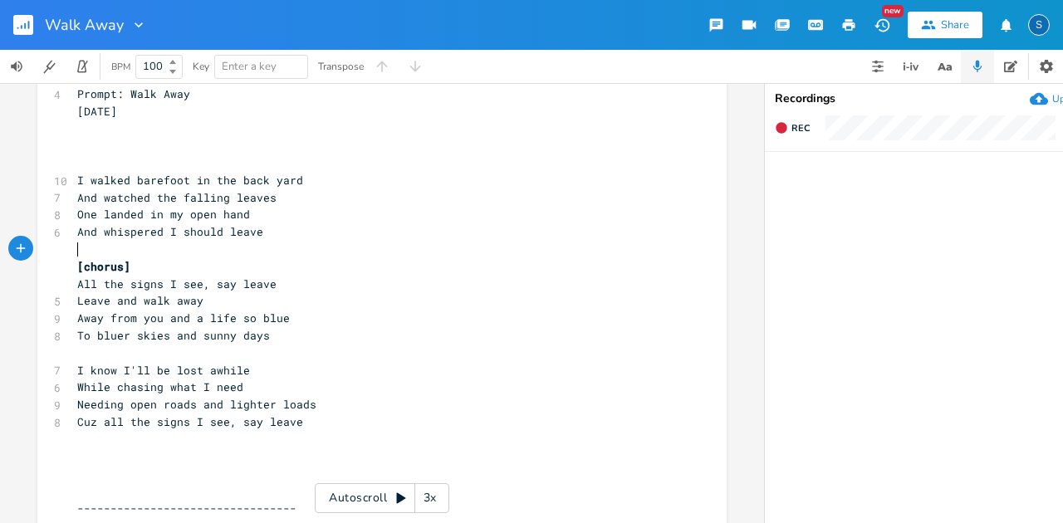
click at [89, 246] on pre "​" at bounding box center [374, 249] width 600 height 17
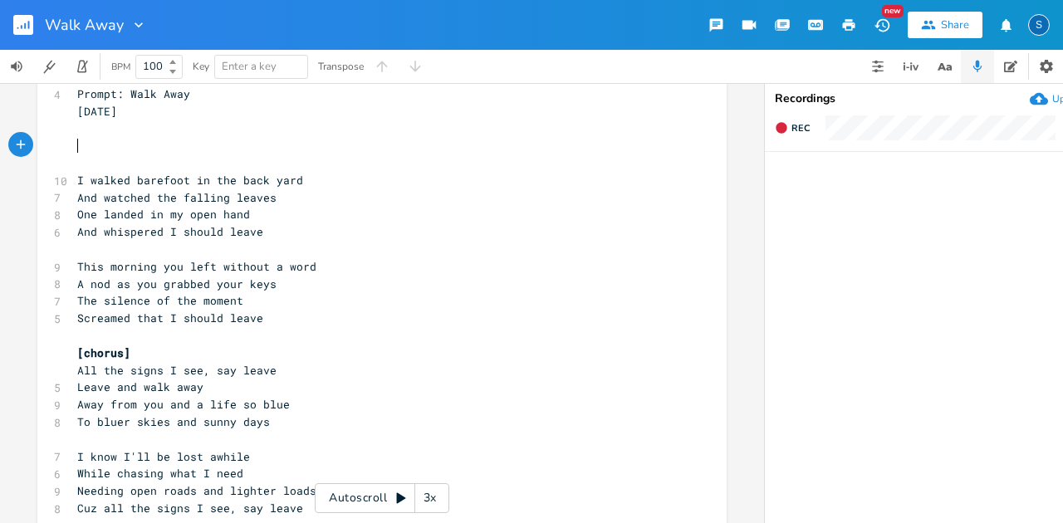
click at [76, 153] on pre "​" at bounding box center [374, 145] width 600 height 17
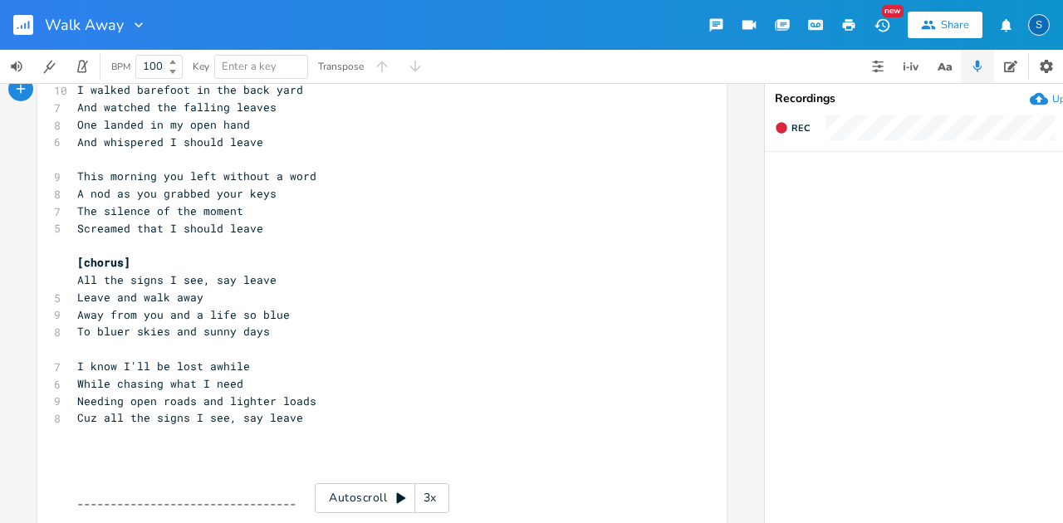
scroll to position [55, 0]
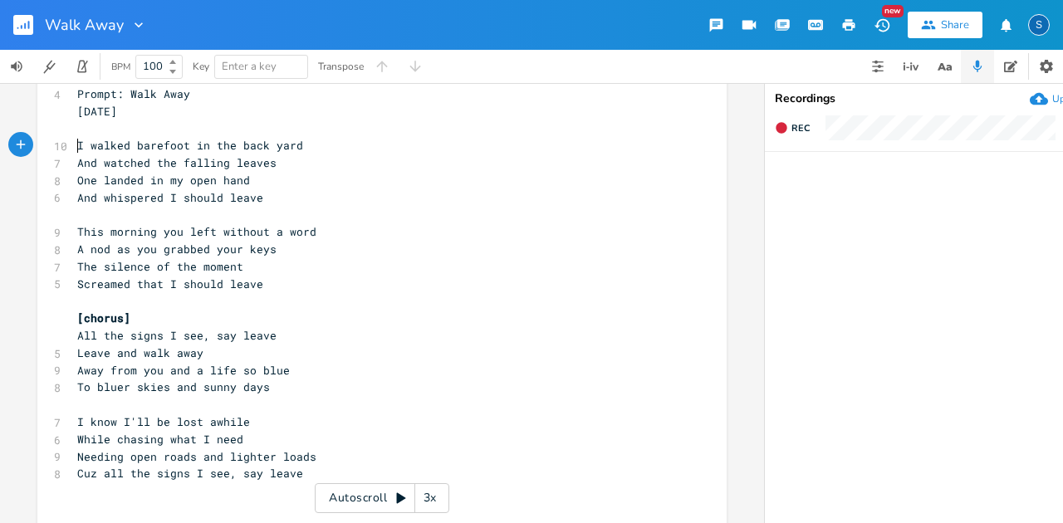
type textarea "blue"
drag, startPoint x: 254, startPoint y: 374, endPoint x: 166, endPoint y: 389, distance: 89.3
click at [280, 374] on pre "Away from you and a life so blue" at bounding box center [374, 370] width 600 height 17
type textarea "To blue"
drag, startPoint x: 71, startPoint y: 384, endPoint x: 118, endPoint y: 385, distance: 46.5
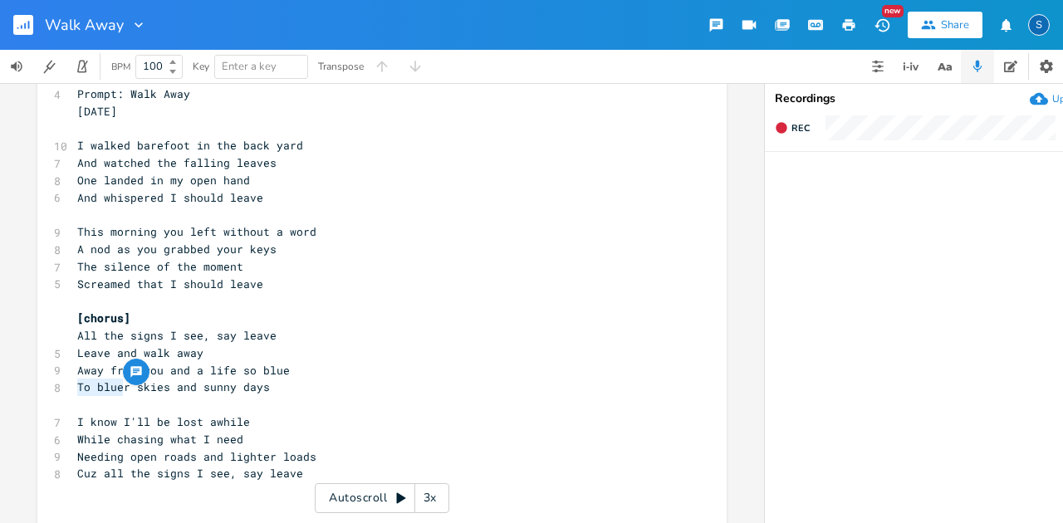
click at [118, 385] on pre "To bluer skies and sunny days" at bounding box center [374, 387] width 600 height 17
click at [83, 389] on span "To bluer skies and sunny days" at bounding box center [173, 387] width 193 height 15
click at [81, 388] on span "To bluer skies and sunny days" at bounding box center [173, 387] width 193 height 15
click at [93, 389] on span "To bluer skies and sunny days" at bounding box center [173, 387] width 193 height 15
click at [91, 386] on span "To bluer skies and sunny days" at bounding box center [173, 387] width 193 height 15
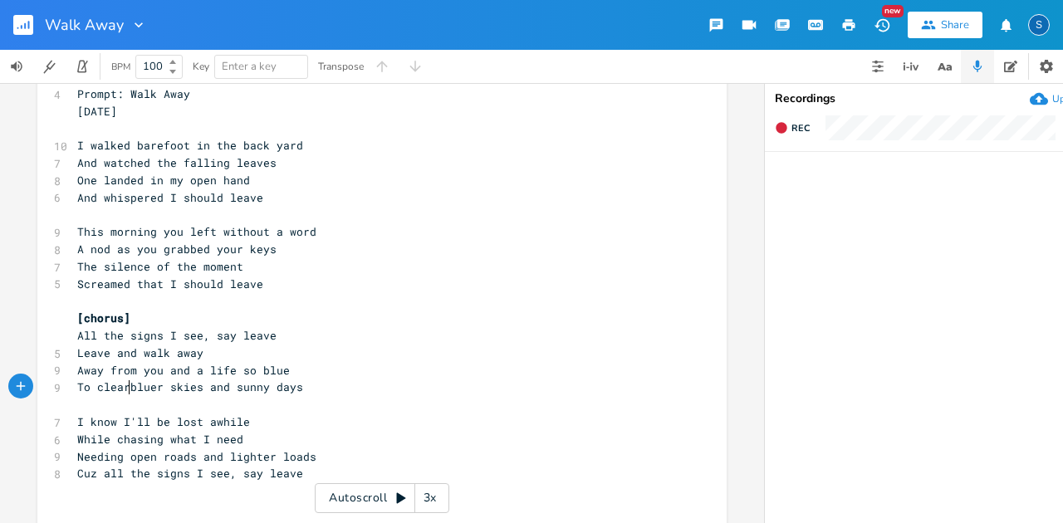
type textarea "clear"
click at [164, 380] on pre "To clear bluer skies and sunny days" at bounding box center [374, 387] width 600 height 17
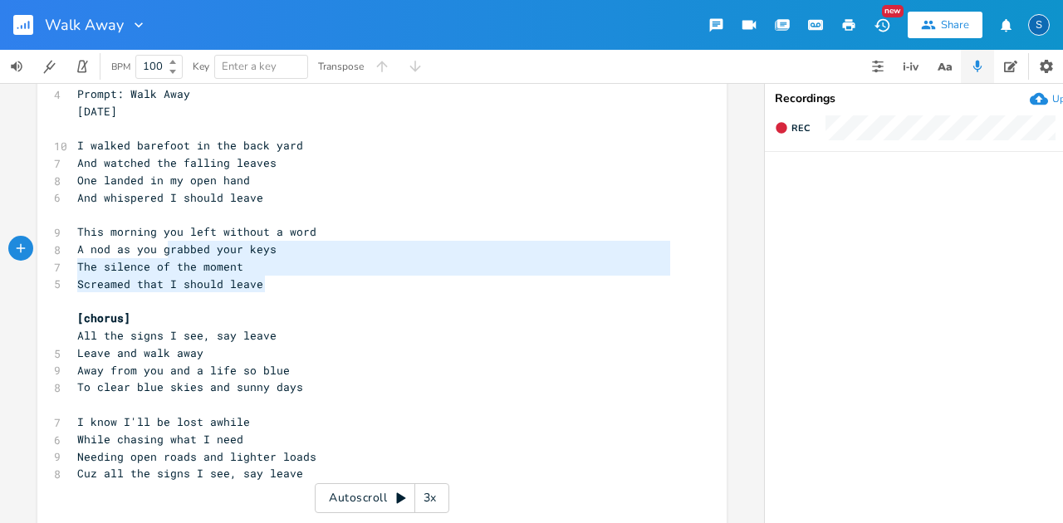
type textarea "This morning you left without a word A nod as you grabbed your keys The silence…"
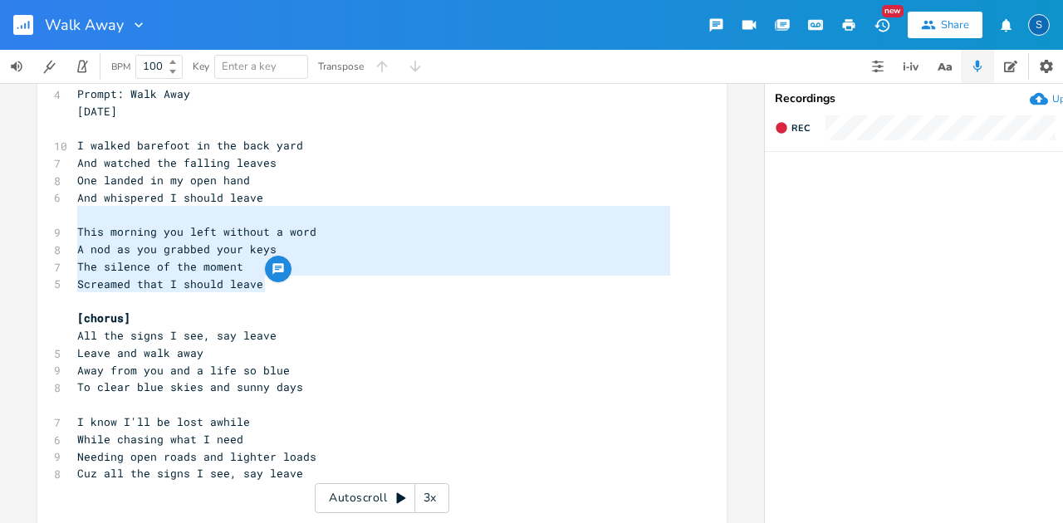
drag, startPoint x: 261, startPoint y: 287, endPoint x: 79, endPoint y: 219, distance: 194.2
click at [342, 287] on pre "Screamed that I should leave" at bounding box center [374, 284] width 600 height 17
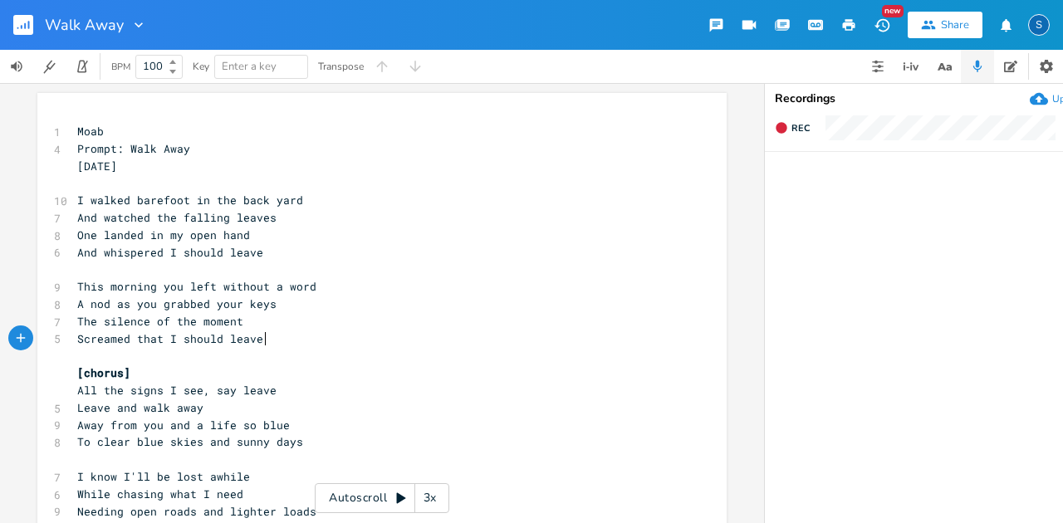
scroll to position [0, 0]
